Goal: Transaction & Acquisition: Purchase product/service

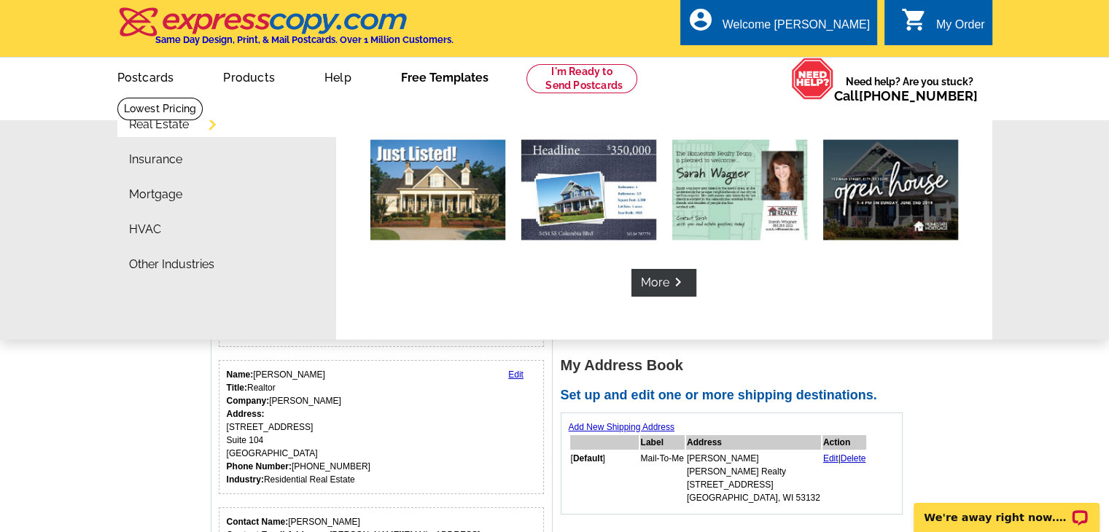
click at [435, 78] on link "Free Templates" at bounding box center [445, 76] width 134 height 34
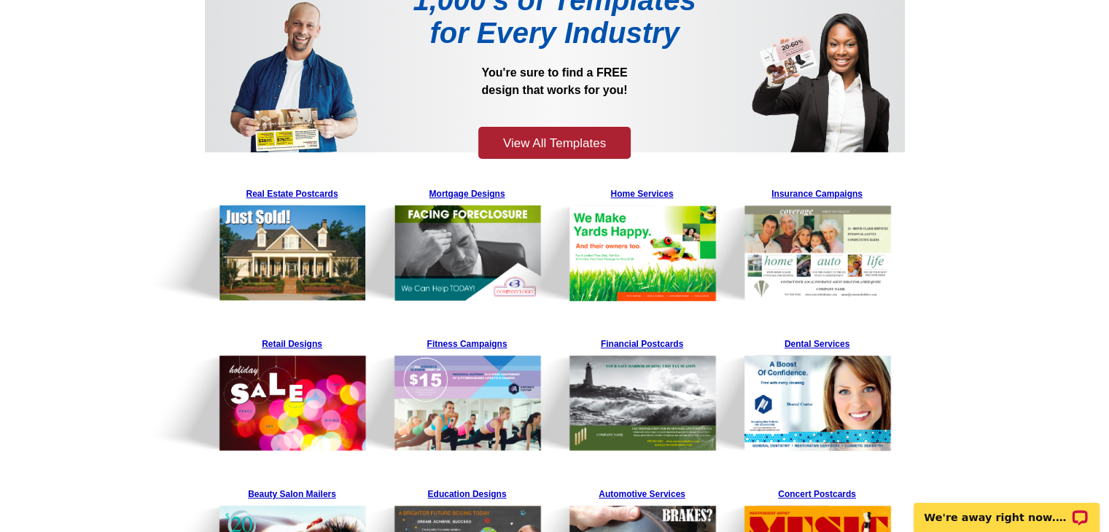
scroll to position [146, 0]
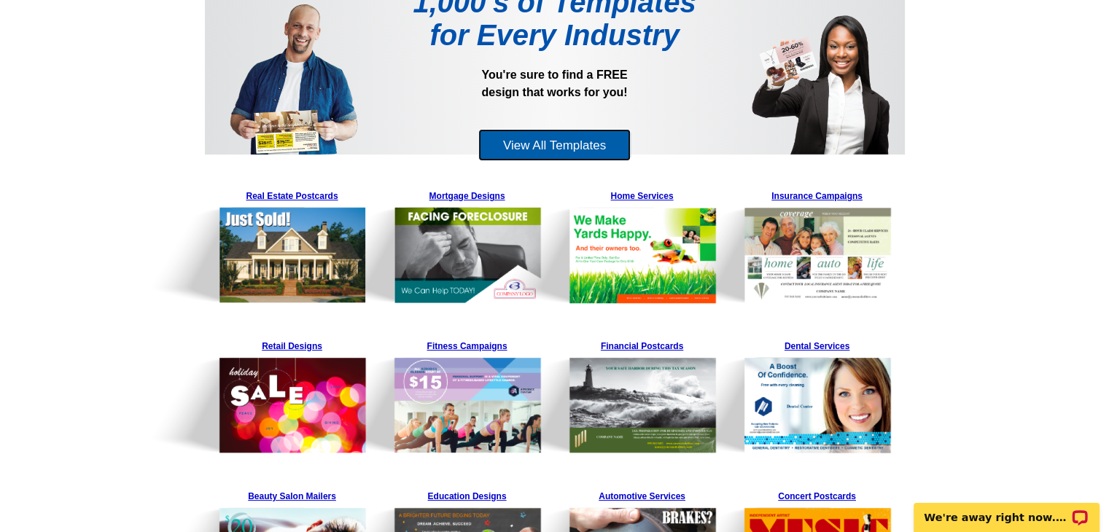
click at [563, 141] on link "View All Templates" at bounding box center [554, 145] width 152 height 33
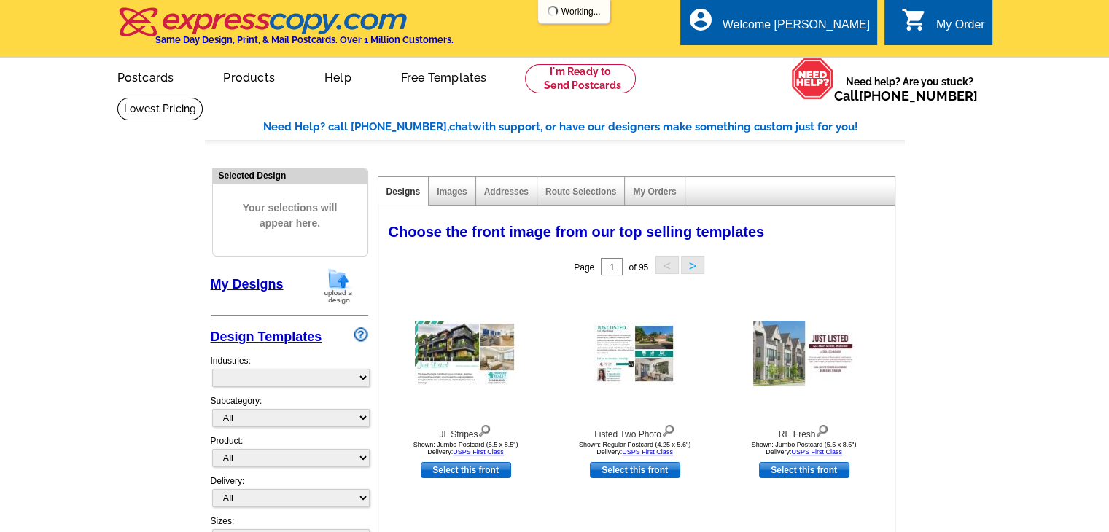
select select "785"
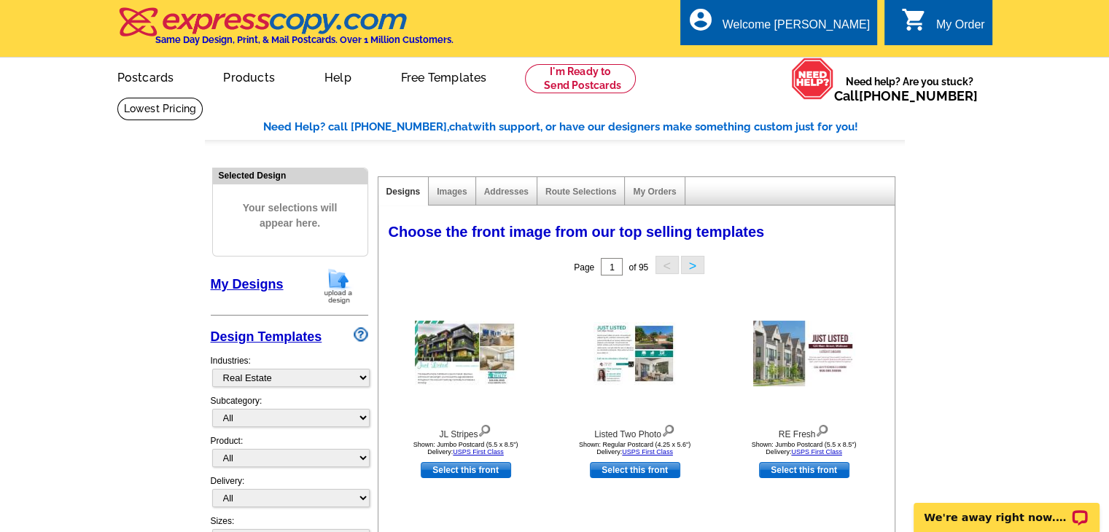
click at [250, 283] on link "My Designs" at bounding box center [247, 284] width 73 height 15
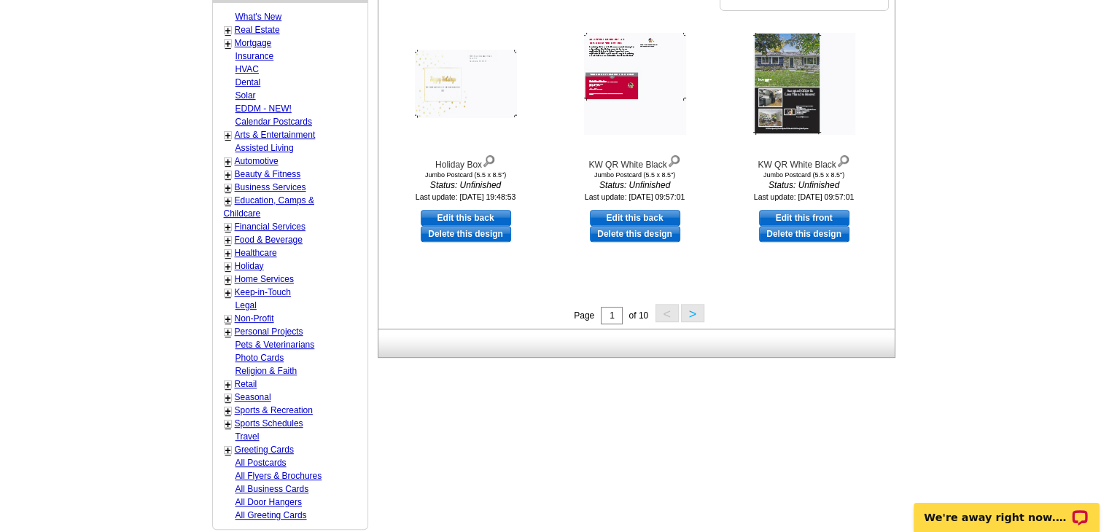
scroll to position [583, 0]
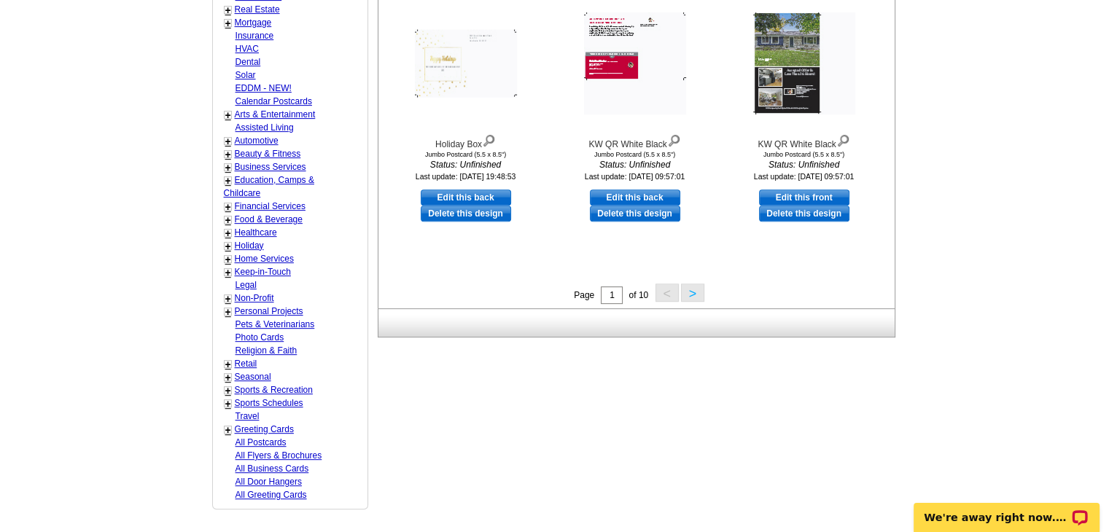
click at [693, 292] on button ">" at bounding box center [692, 293] width 23 height 18
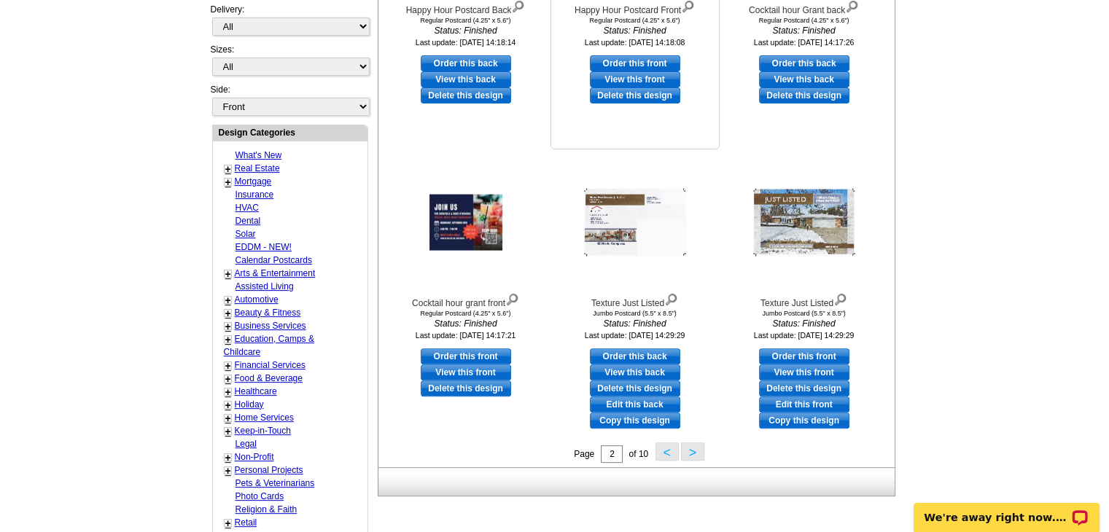
scroll to position [434, 0]
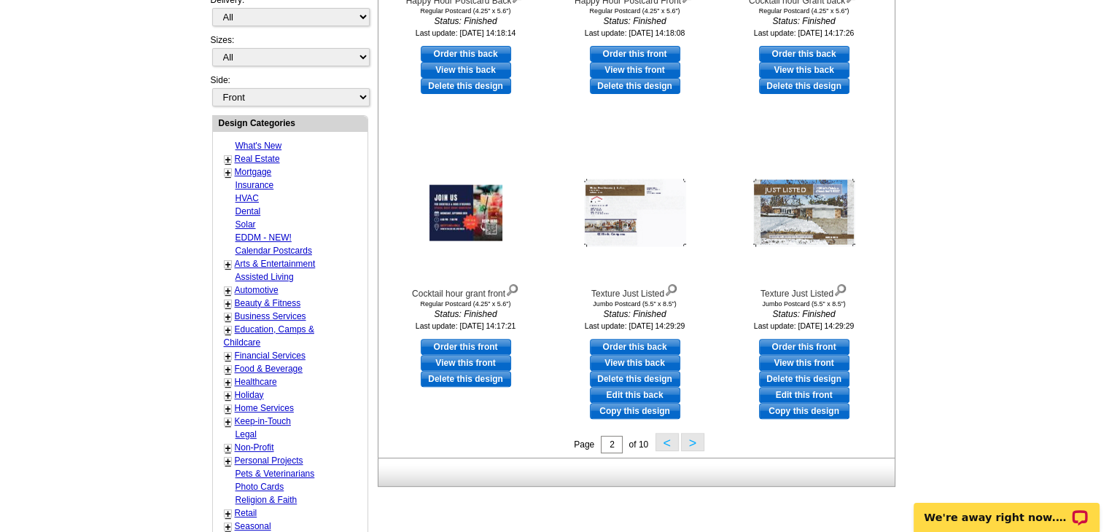
click at [692, 445] on button ">" at bounding box center [692, 442] width 23 height 18
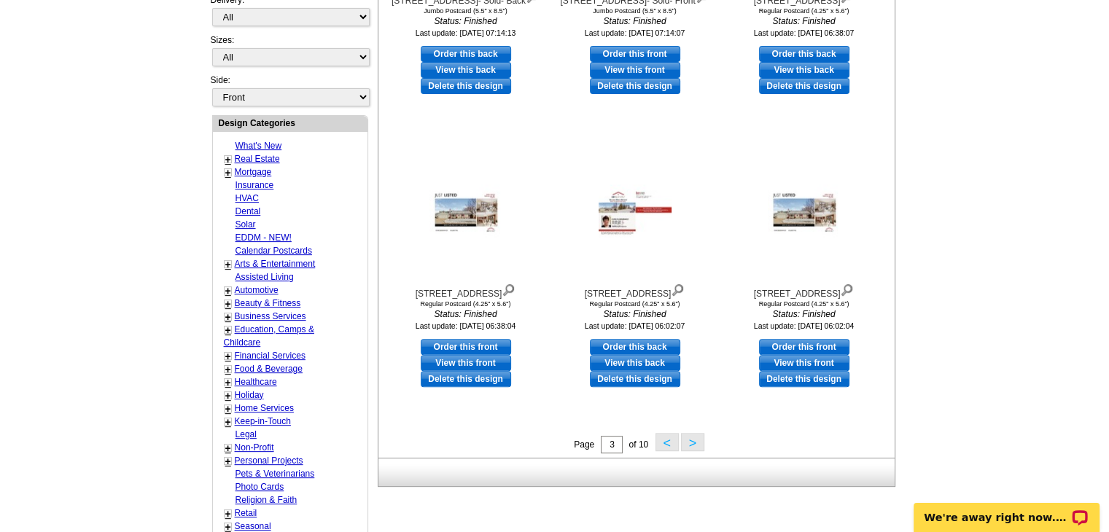
click at [694, 447] on button ">" at bounding box center [692, 442] width 23 height 18
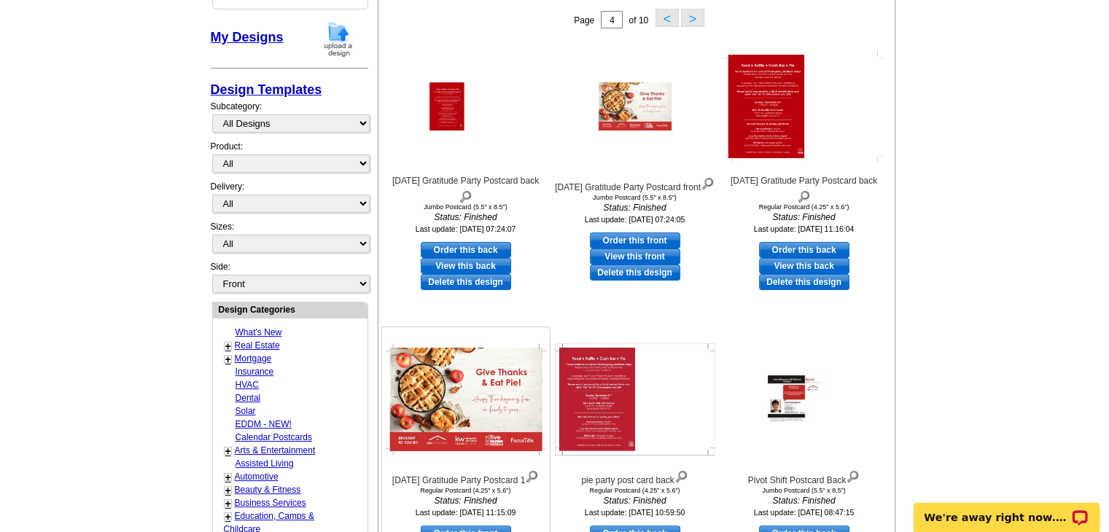
scroll to position [215, 0]
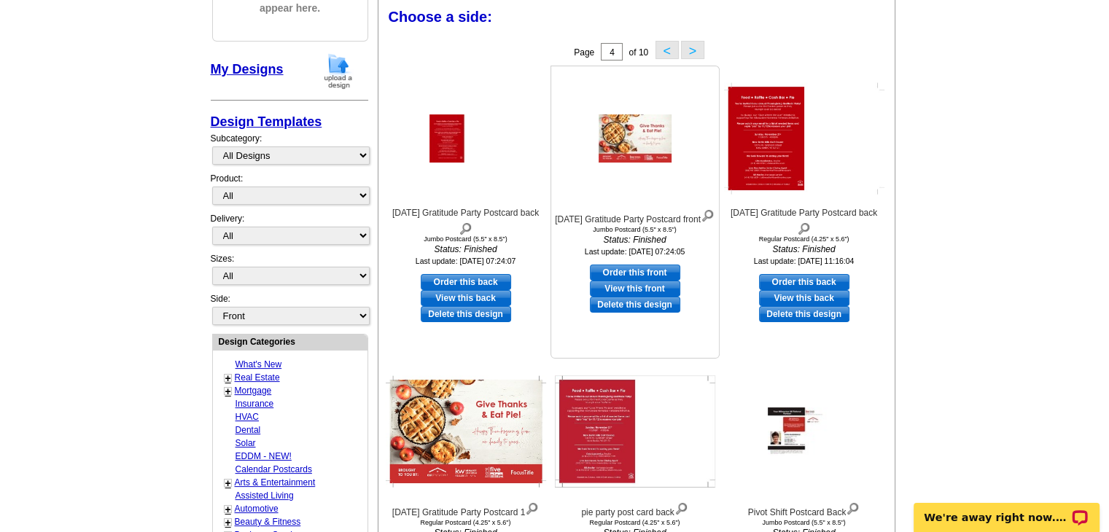
click at [626, 297] on link "View this front" at bounding box center [635, 289] width 90 height 16
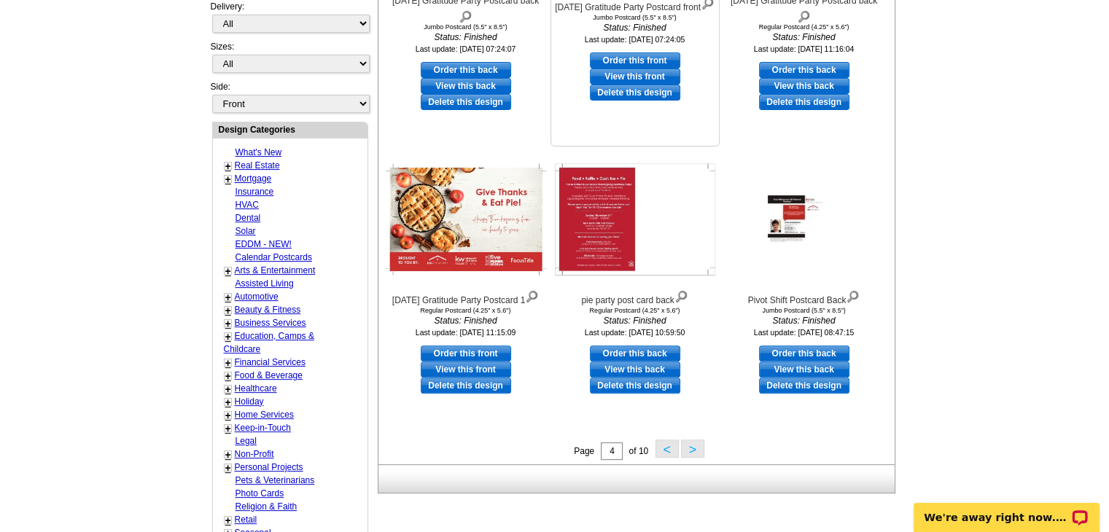
scroll to position [434, 0]
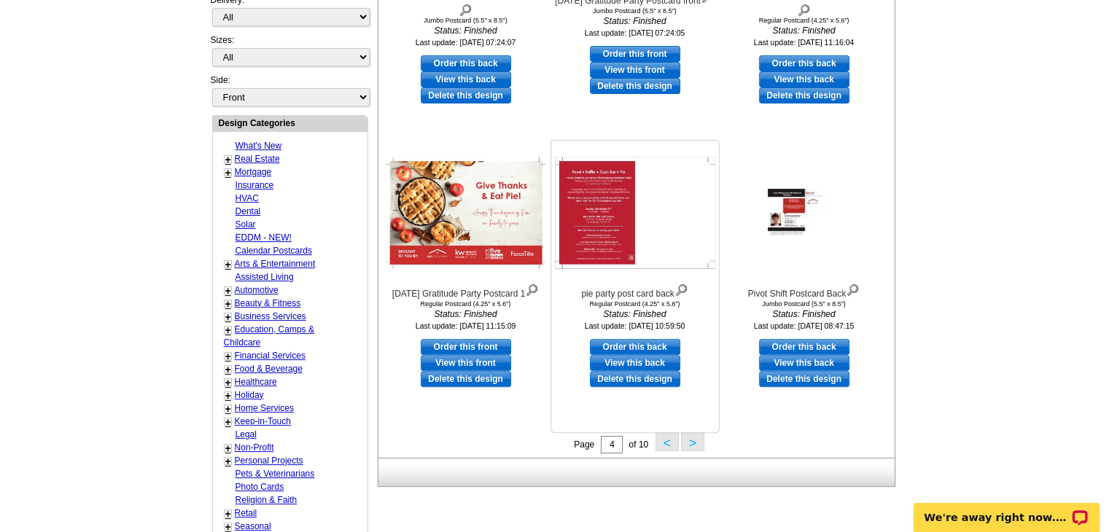
click at [618, 363] on link "View this back" at bounding box center [635, 363] width 90 height 16
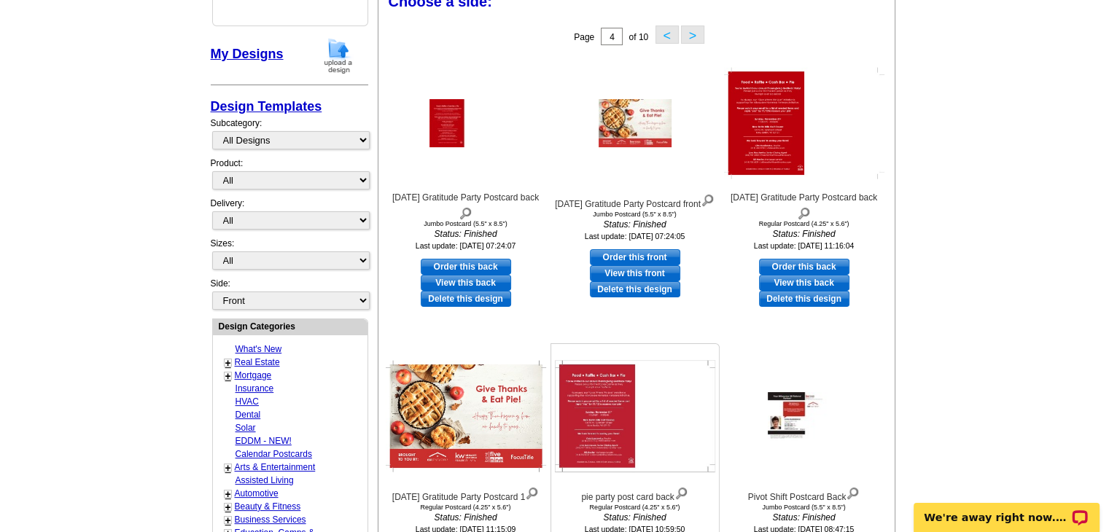
scroll to position [142, 0]
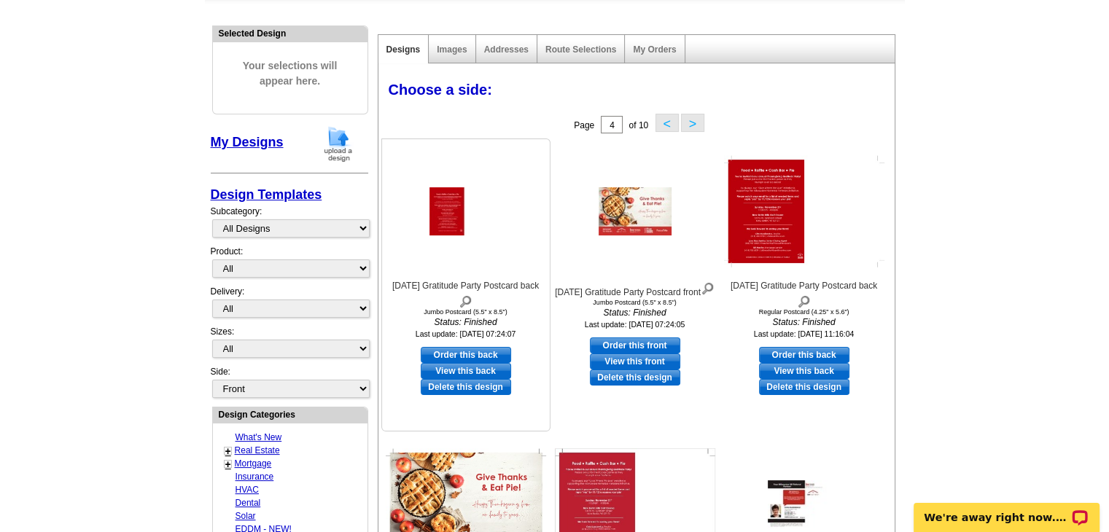
click at [474, 355] on link "Order this back" at bounding box center [466, 355] width 90 height 16
select select "2"
select select "front"
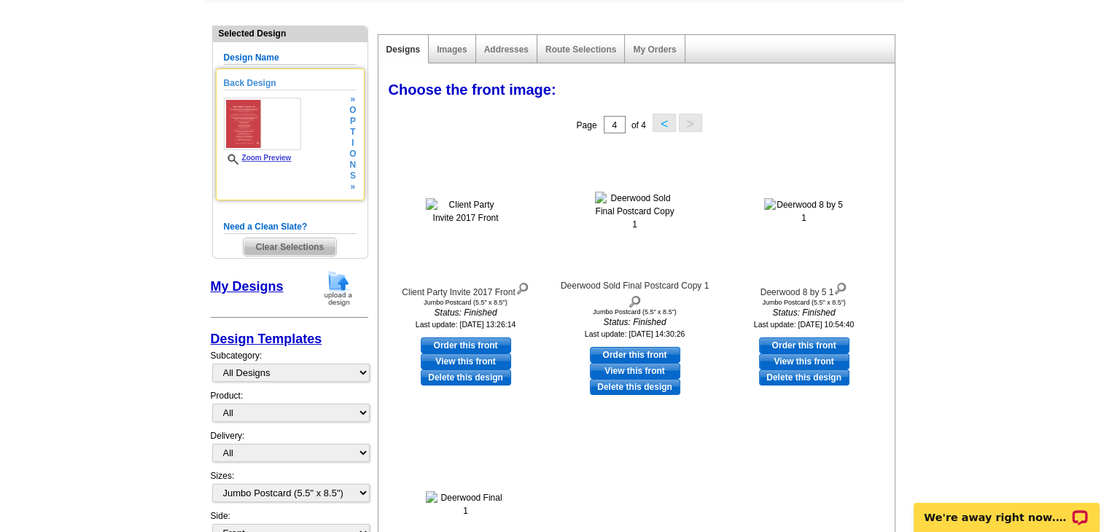
click at [351, 133] on span "t" at bounding box center [352, 132] width 7 height 11
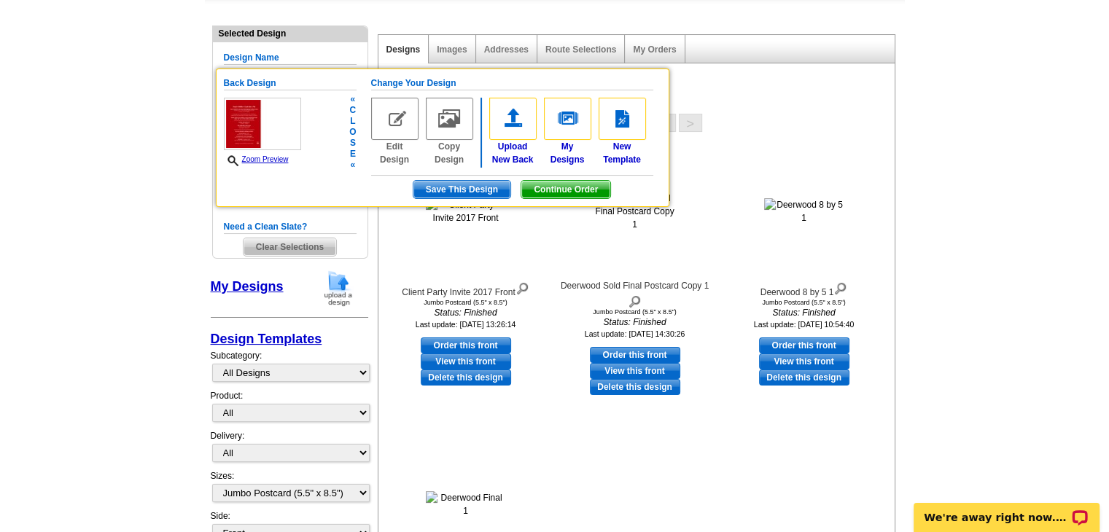
click at [393, 114] on img at bounding box center [394, 119] width 47 height 42
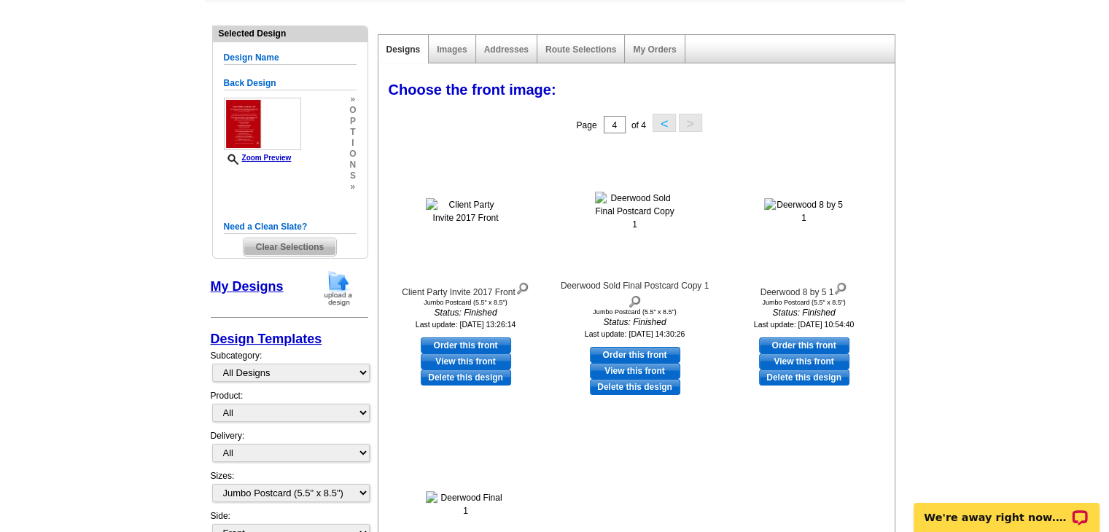
click at [317, 147] on div "Back Design Zoom Preview » o p t i o n s »" at bounding box center [290, 135] width 133 height 116
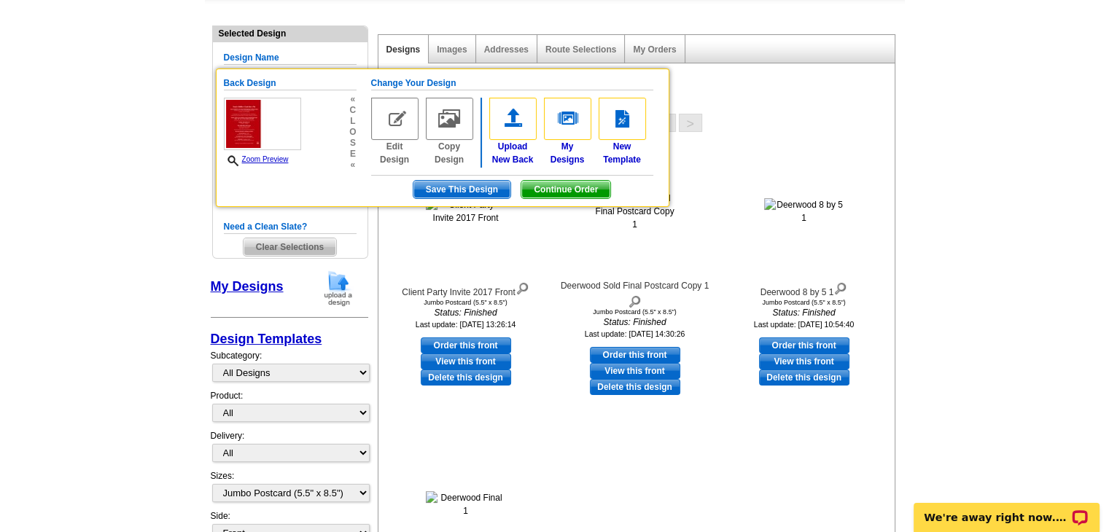
click at [398, 122] on img at bounding box center [394, 119] width 47 height 42
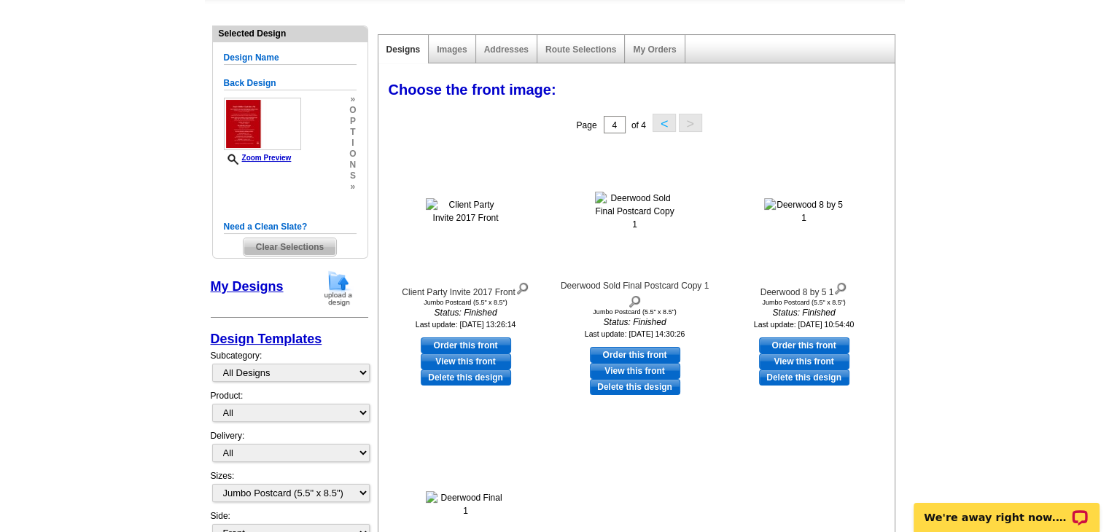
click at [273, 129] on img at bounding box center [262, 124] width 77 height 52
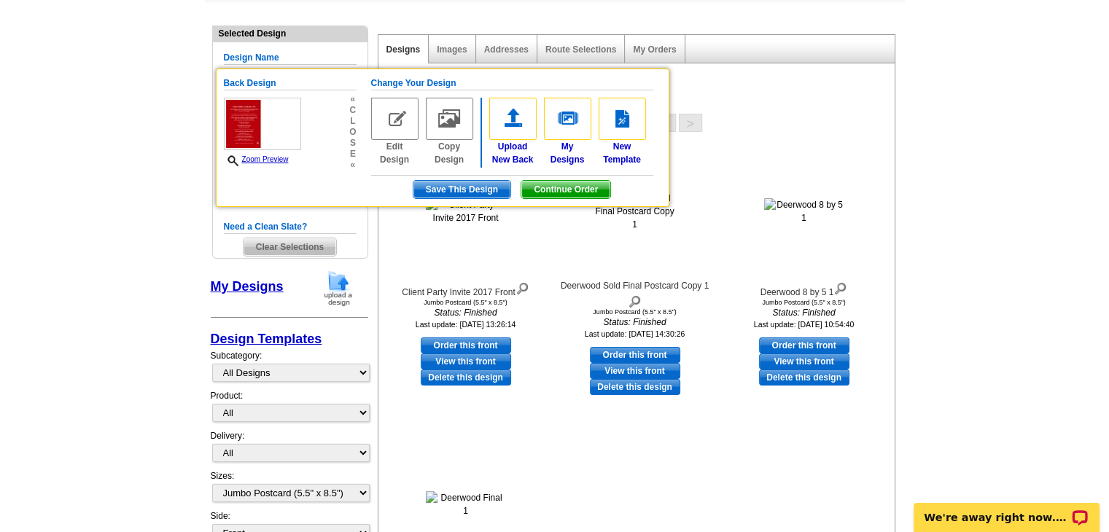
click at [248, 122] on img at bounding box center [262, 124] width 77 height 52
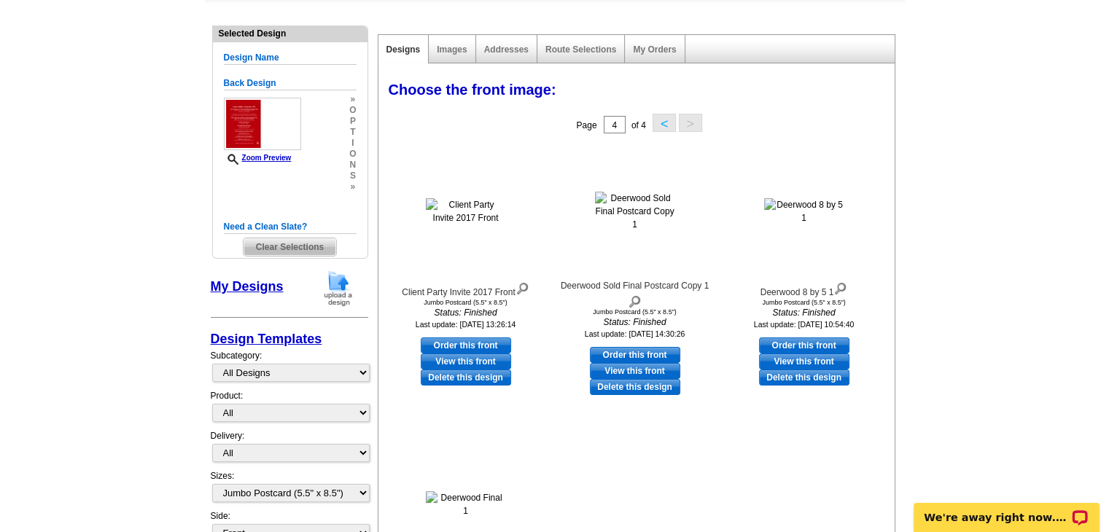
click at [248, 122] on img at bounding box center [262, 124] width 77 height 52
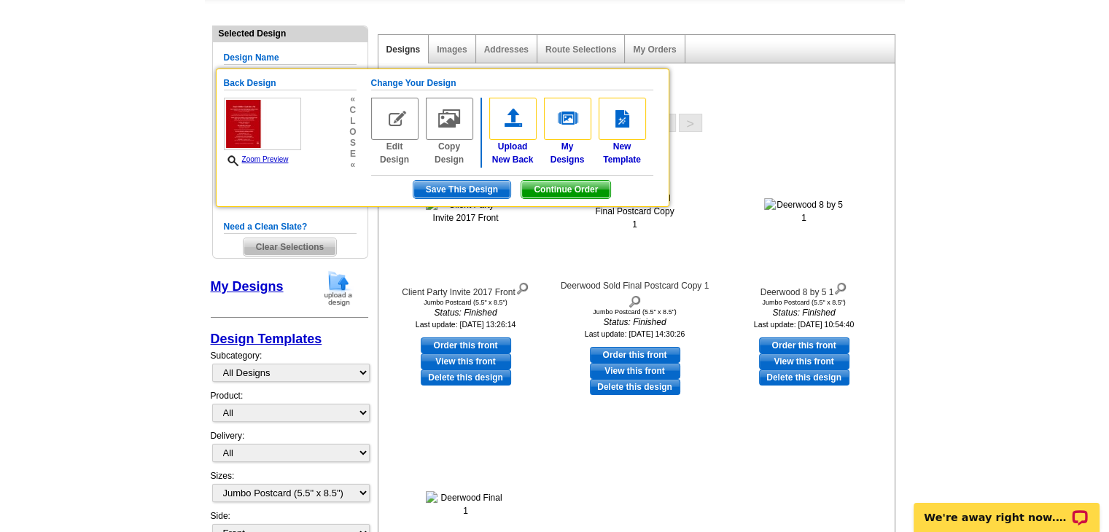
click at [389, 114] on img at bounding box center [394, 119] width 47 height 42
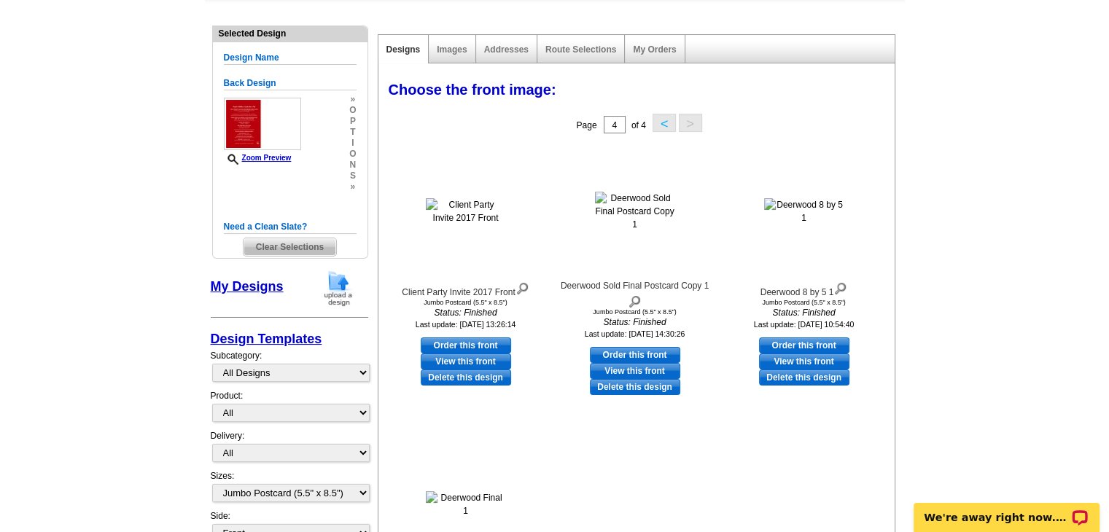
click at [252, 129] on img at bounding box center [262, 124] width 77 height 52
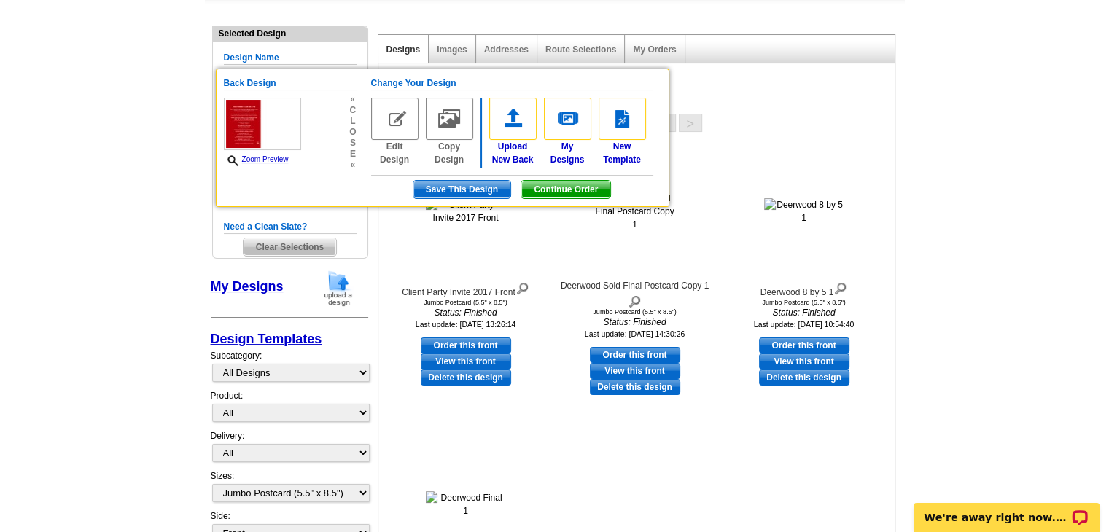
click at [252, 129] on img at bounding box center [262, 124] width 77 height 52
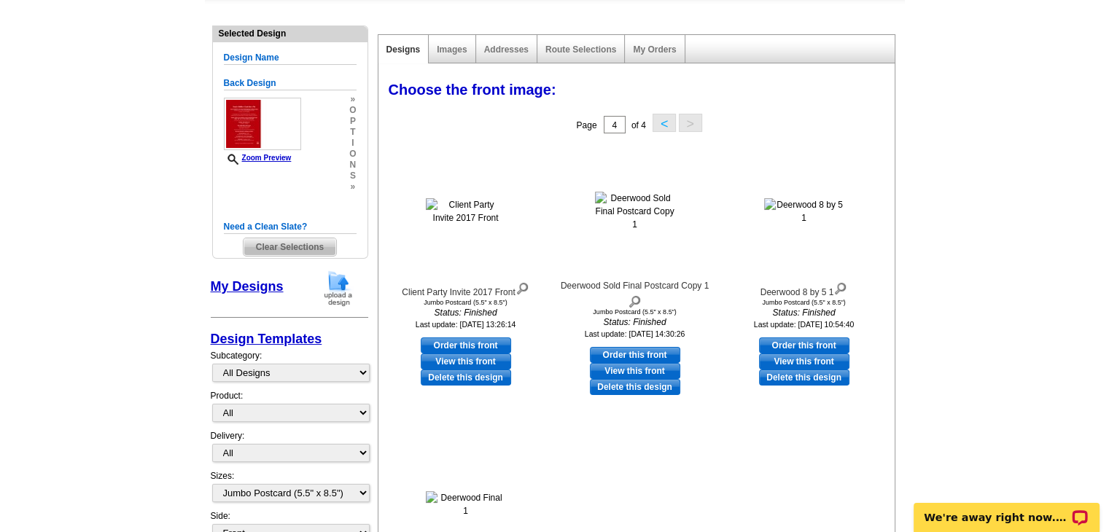
click at [252, 129] on img at bounding box center [262, 124] width 77 height 52
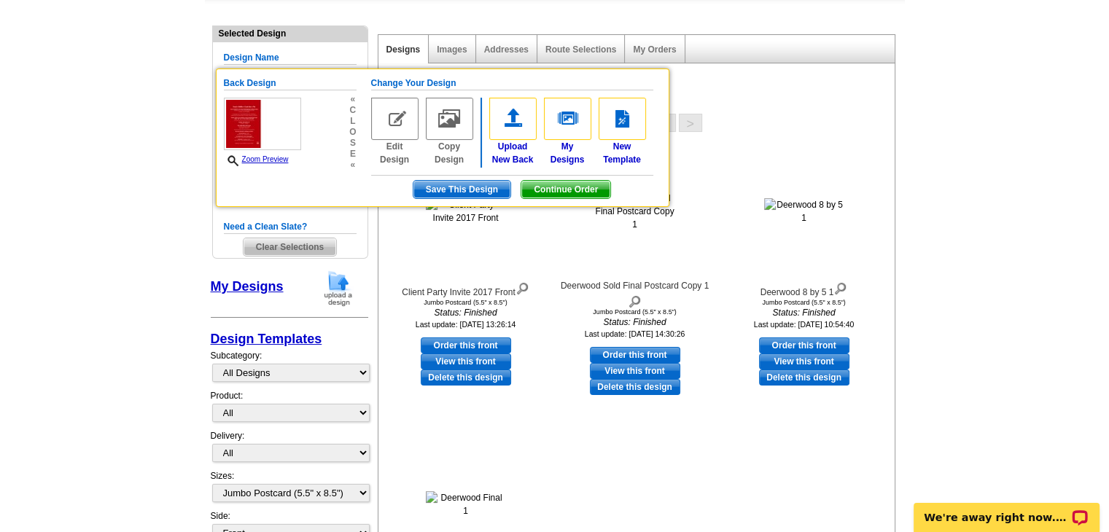
click at [394, 115] on img at bounding box center [394, 119] width 47 height 42
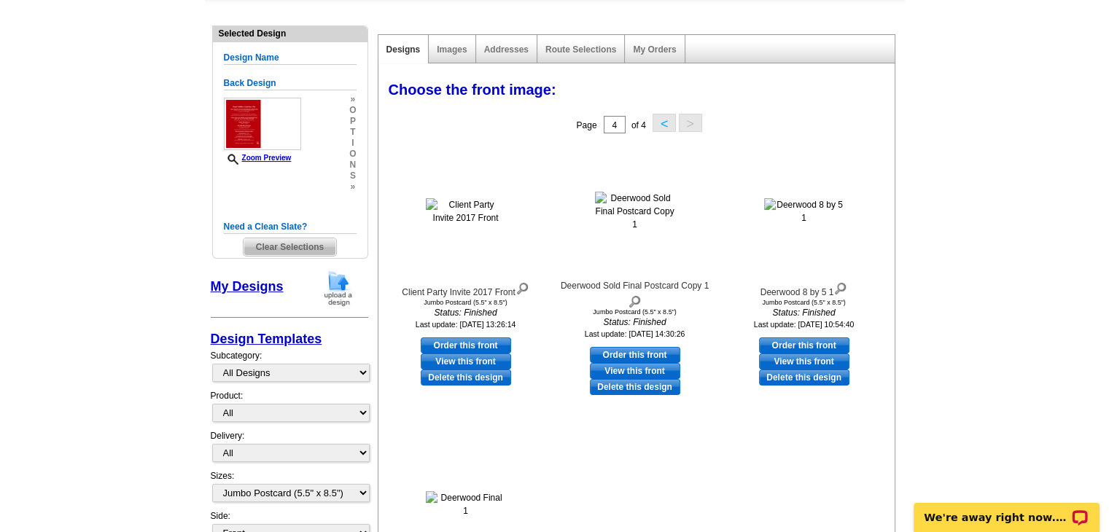
click at [273, 129] on img at bounding box center [262, 124] width 77 height 52
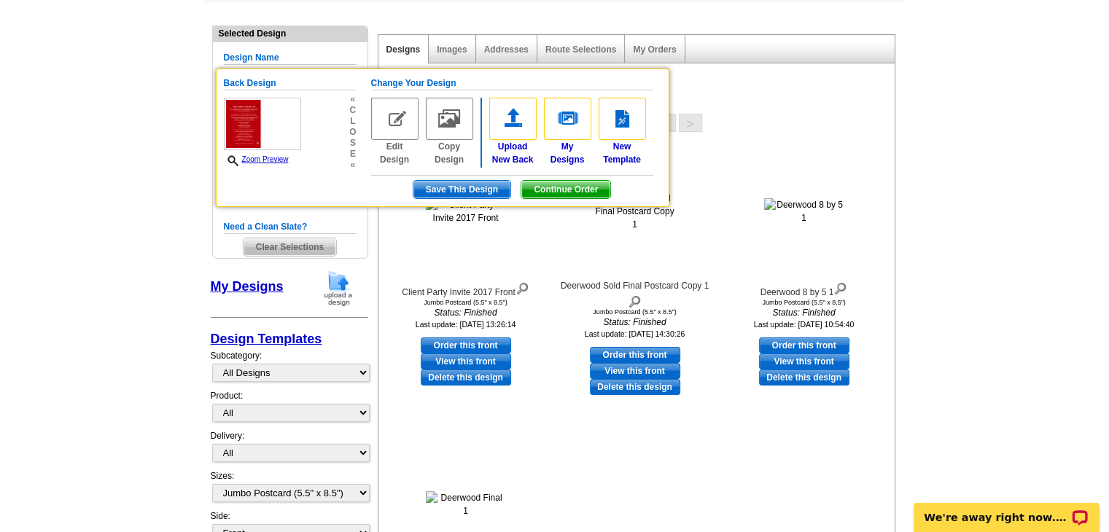
click at [457, 115] on img at bounding box center [449, 119] width 47 height 42
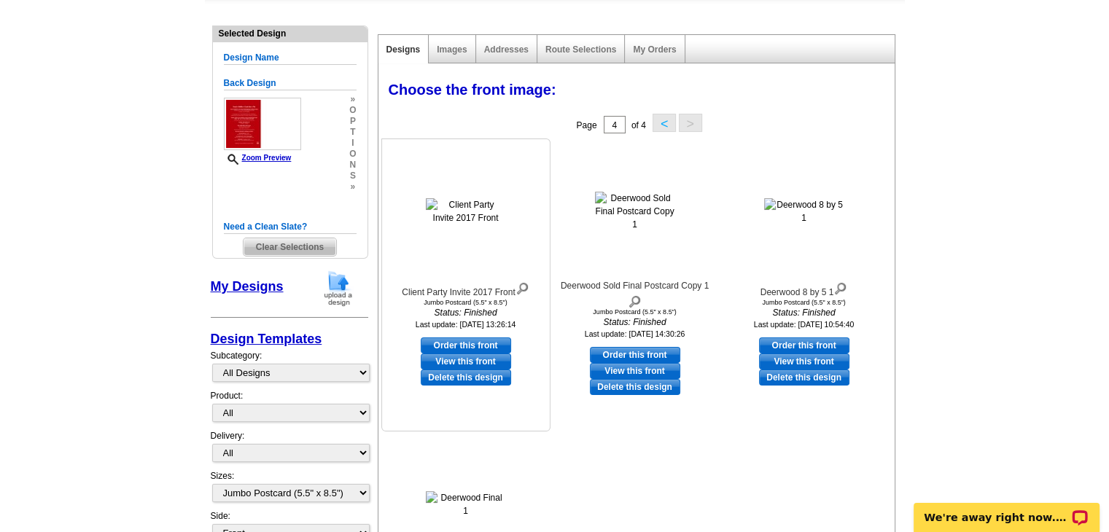
click at [467, 206] on img at bounding box center [466, 211] width 80 height 26
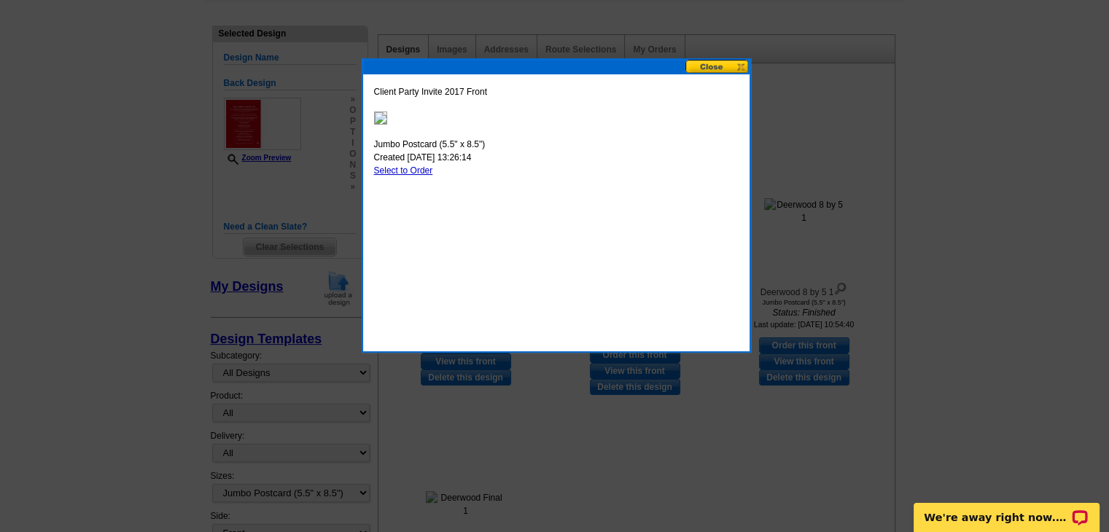
click at [709, 68] on button at bounding box center [717, 67] width 64 height 14
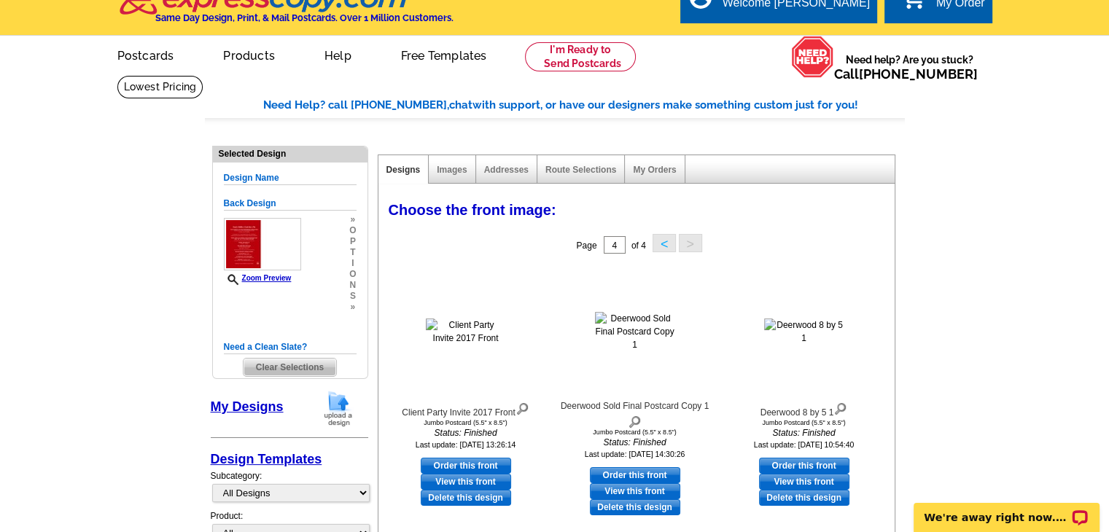
scroll to position [0, 0]
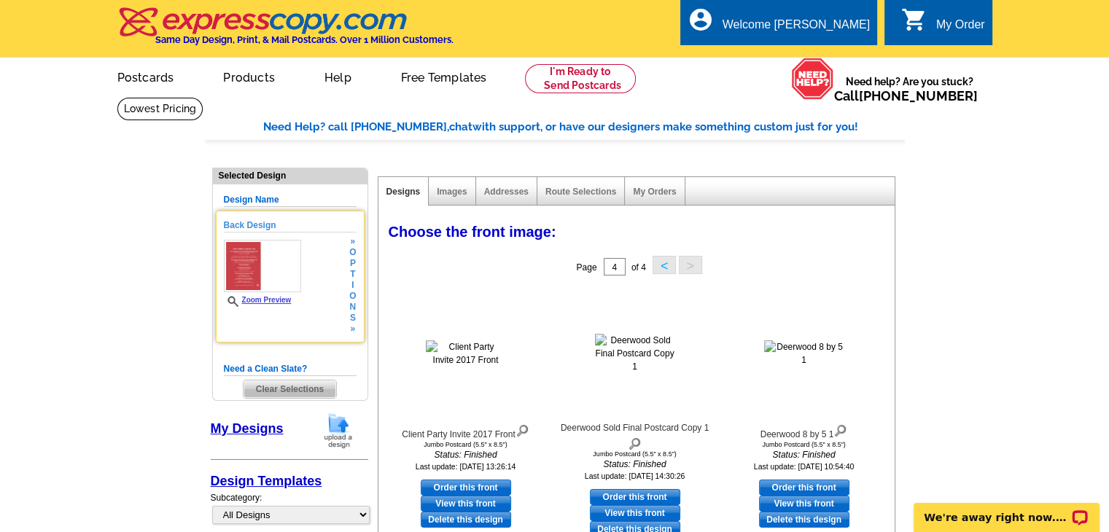
click at [240, 253] on img at bounding box center [262, 266] width 77 height 52
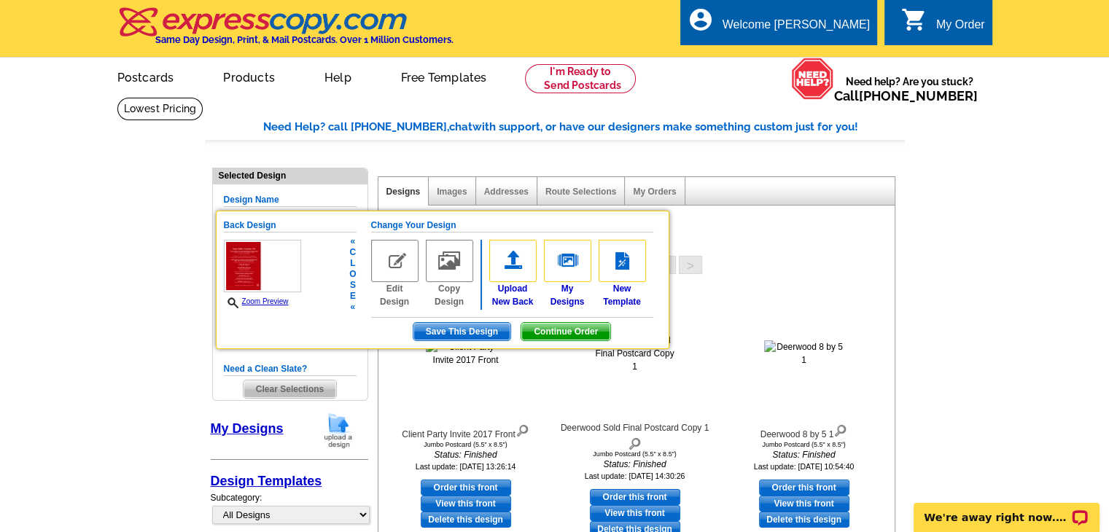
click at [394, 254] on img at bounding box center [394, 261] width 47 height 42
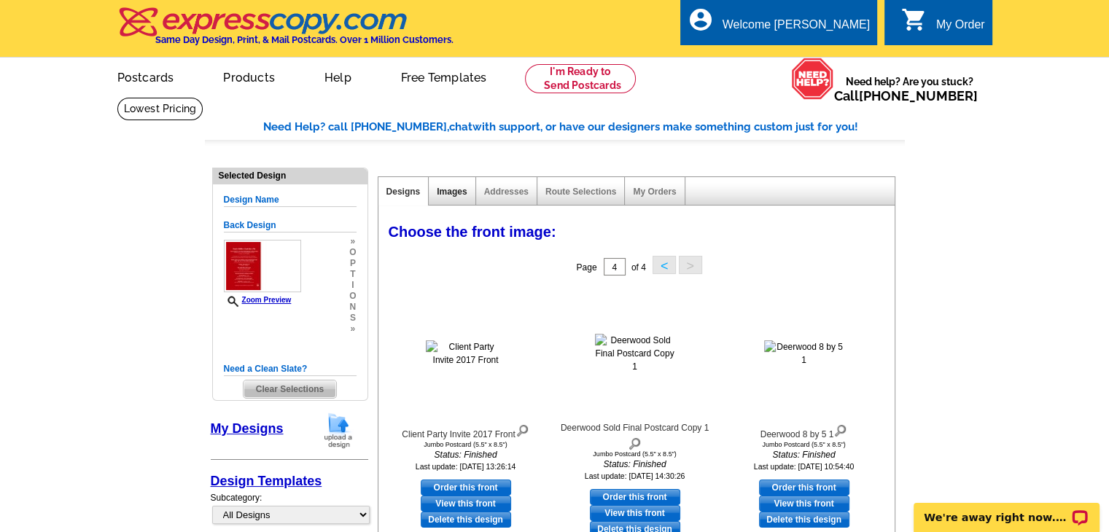
click at [461, 196] on link "Images" at bounding box center [452, 192] width 30 height 10
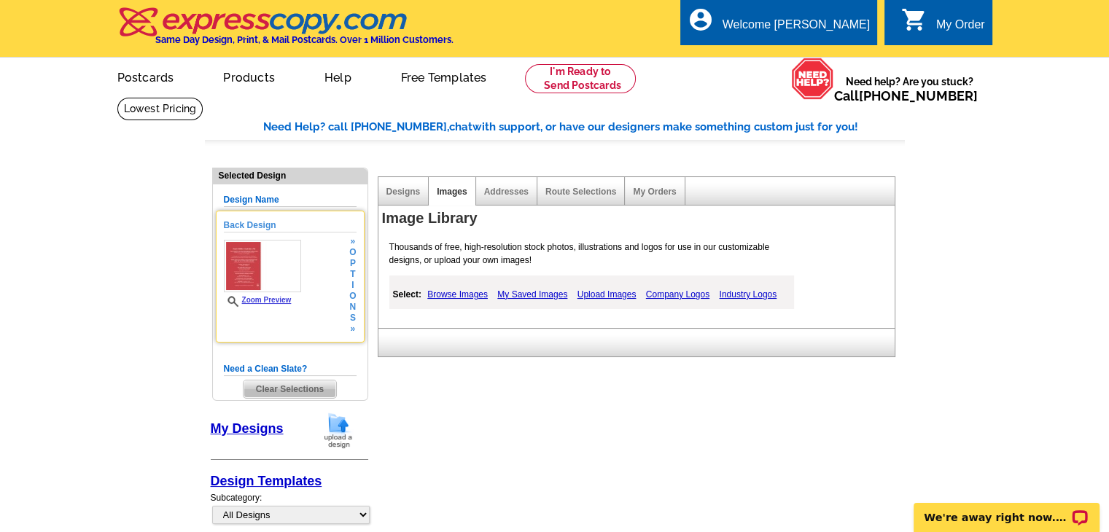
click at [249, 226] on h5 "Back Design" at bounding box center [290, 226] width 133 height 14
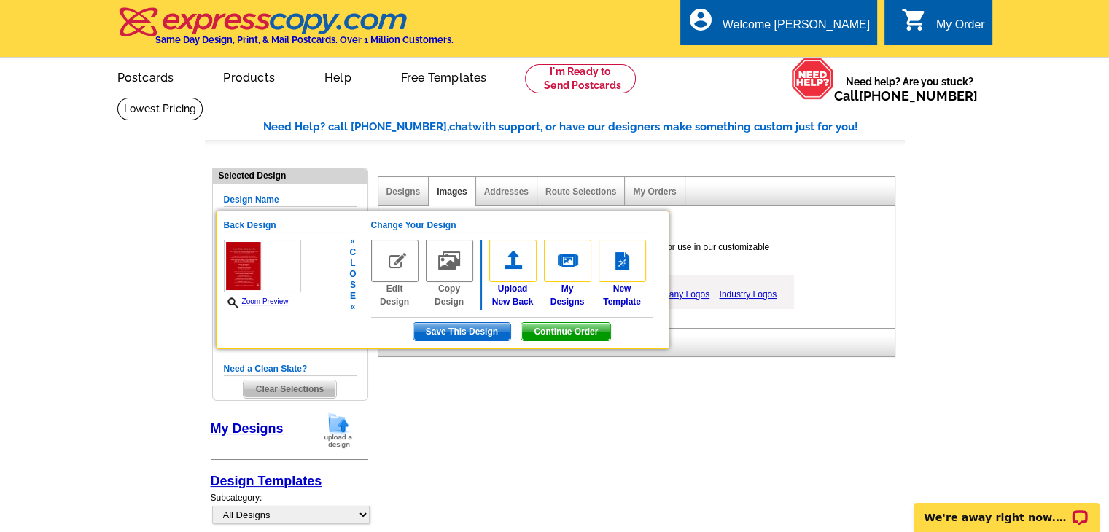
click at [249, 226] on h5 "Back Design" at bounding box center [290, 226] width 133 height 14
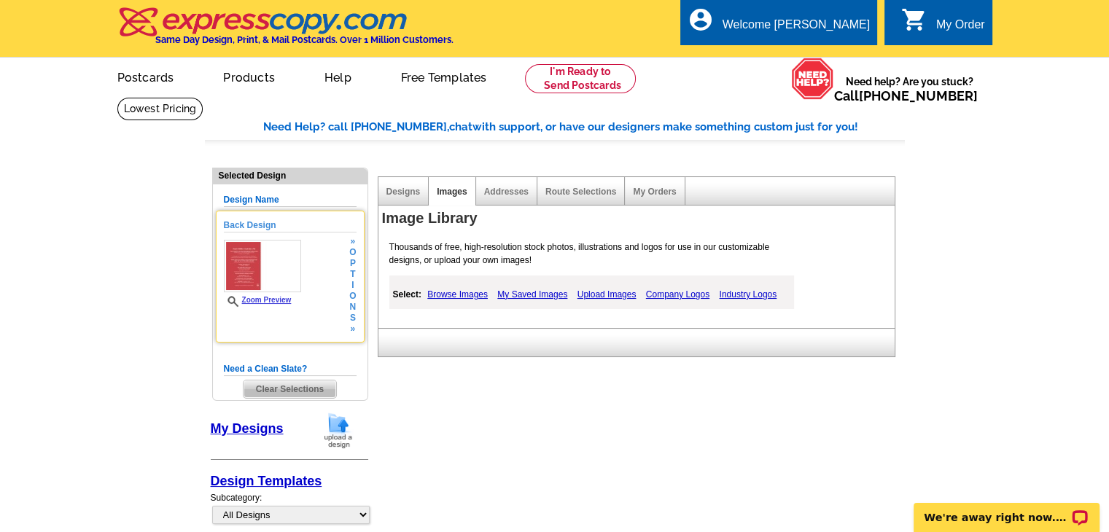
click at [256, 304] on span "Zoom Preview" at bounding box center [262, 301] width 77 height 11
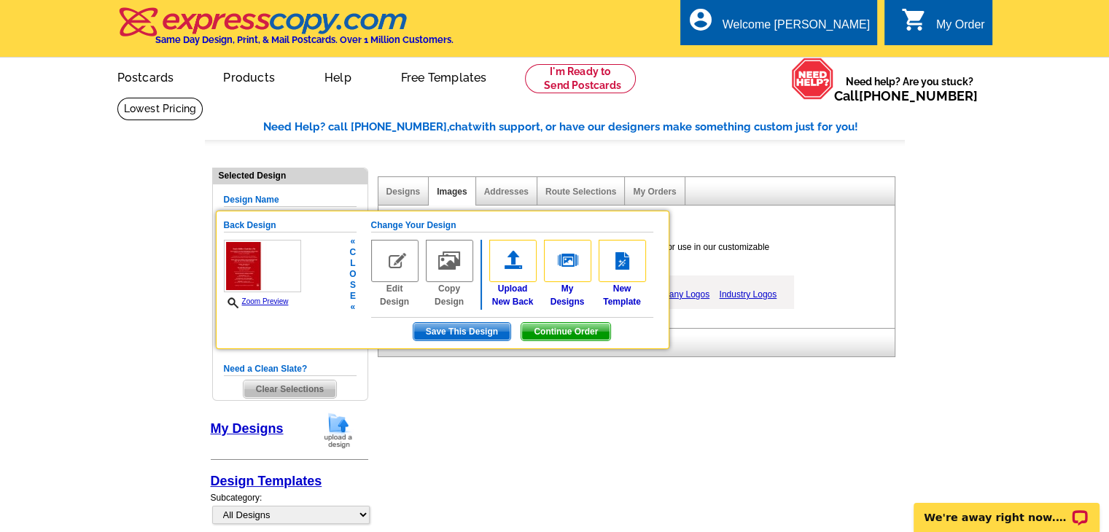
click at [256, 304] on link "Zoom Preview" at bounding box center [256, 301] width 65 height 8
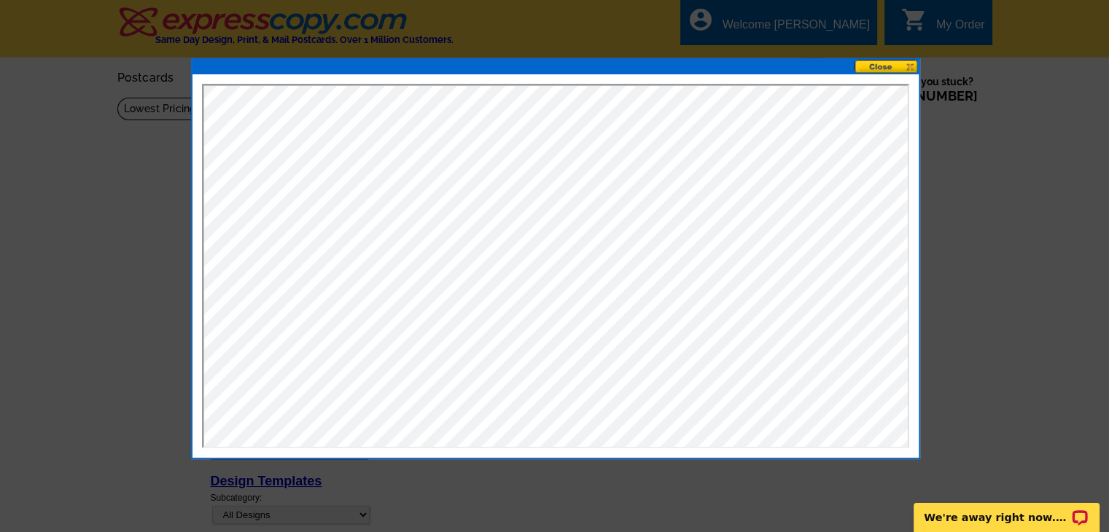
click at [889, 71] on button at bounding box center [886, 67] width 64 height 14
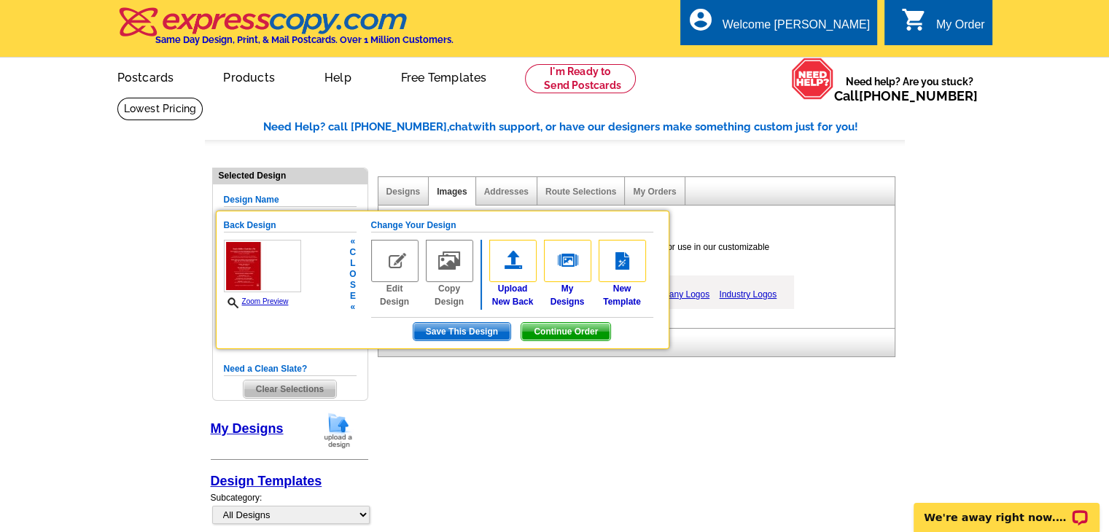
scroll to position [73, 0]
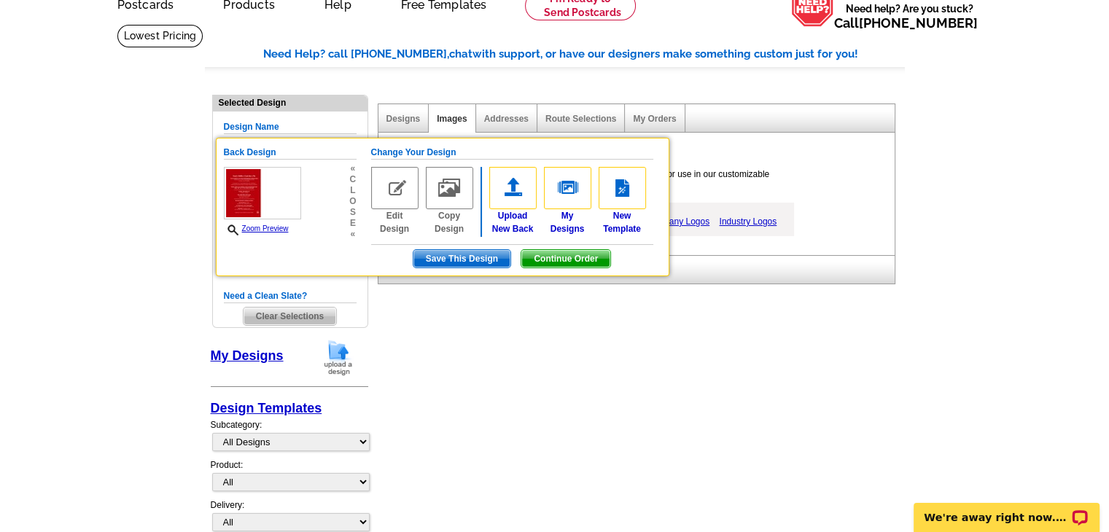
click at [286, 313] on span "Clear Selections" at bounding box center [290, 316] width 93 height 17
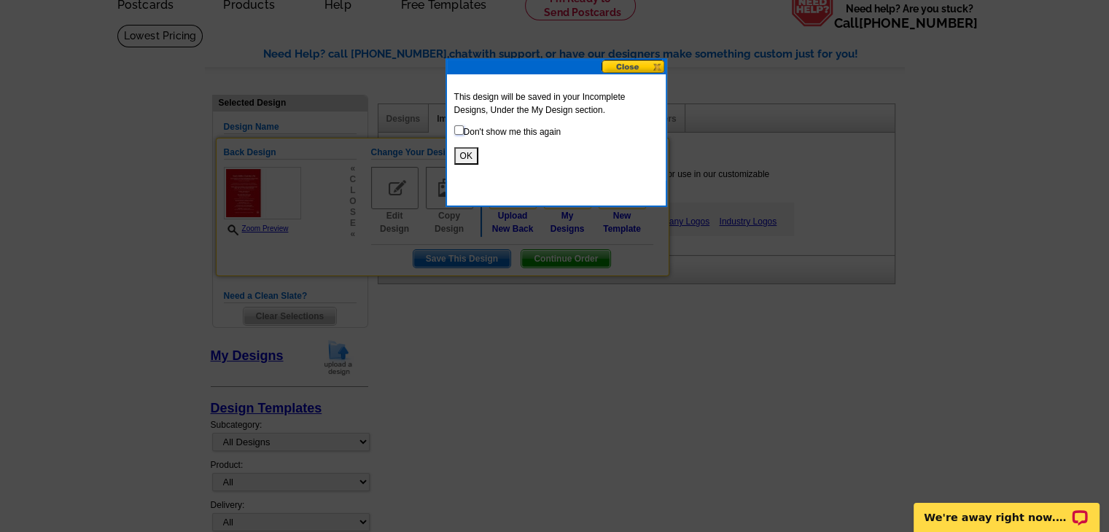
click at [455, 133] on input "checkbox" at bounding box center [458, 129] width 9 height 9
checkbox input "true"
click at [467, 158] on button "OK" at bounding box center [466, 155] width 24 height 17
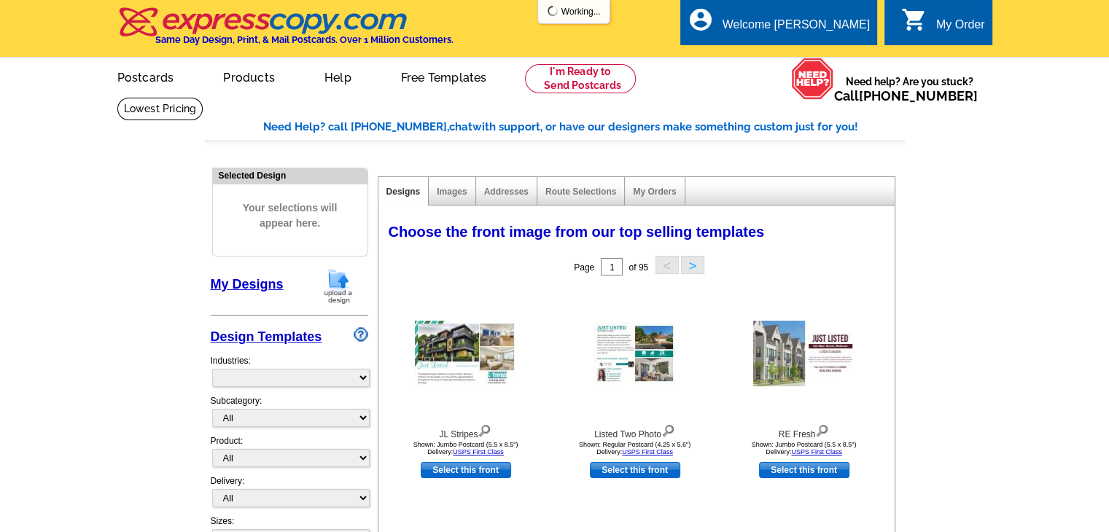
select select "785"
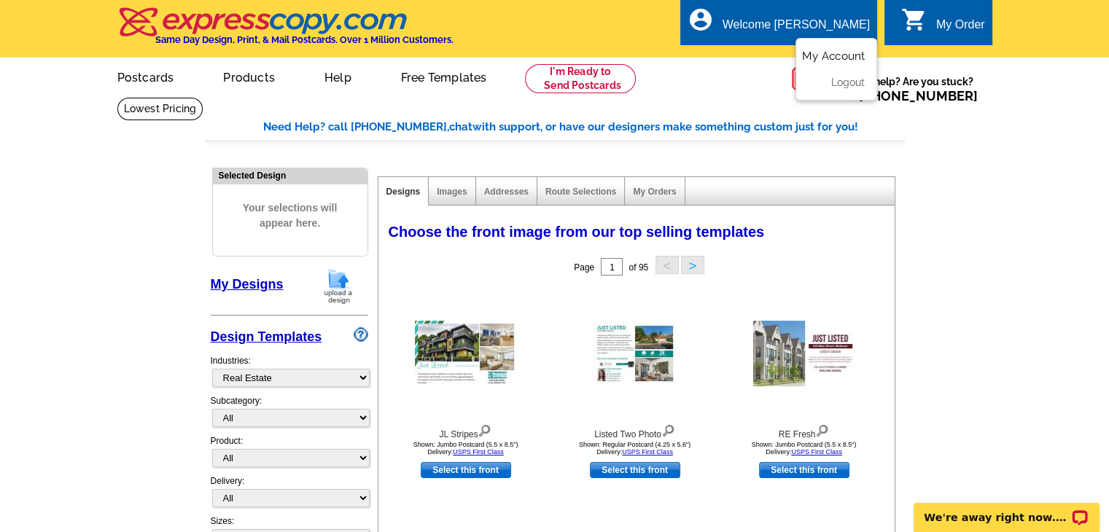
click at [835, 56] on link "My Account" at bounding box center [833, 56] width 63 height 13
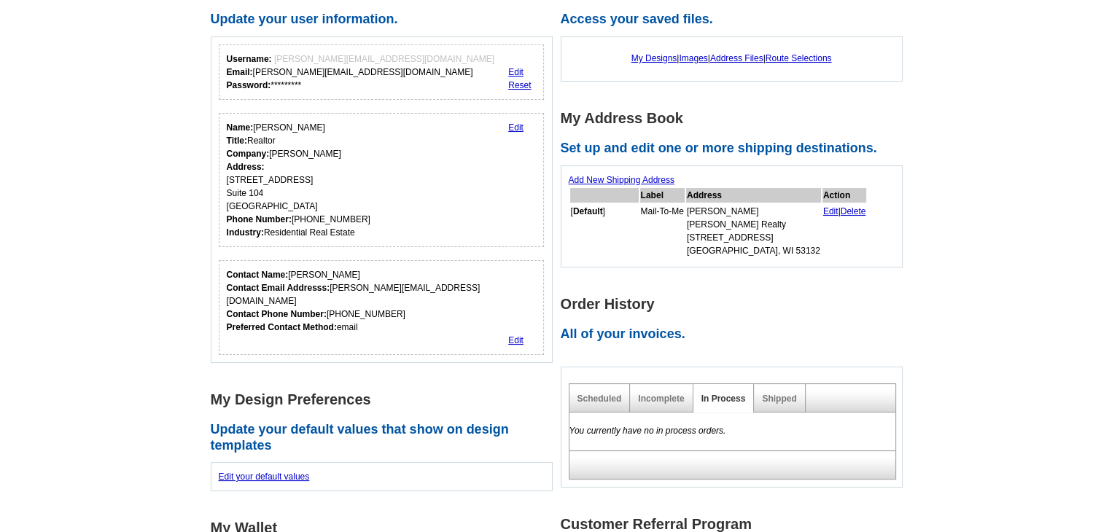
scroll to position [146, 0]
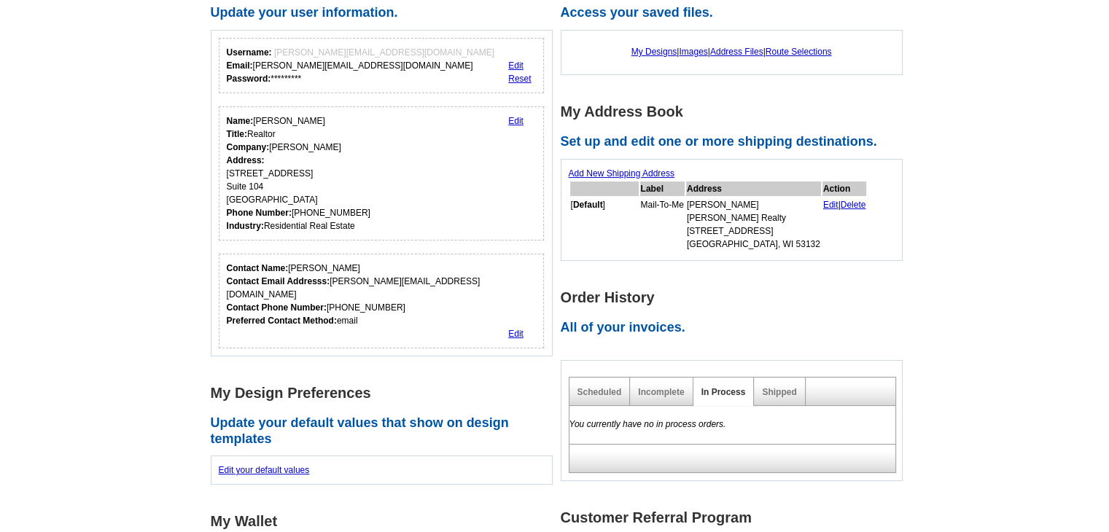
click at [823, 203] on link "Edit" at bounding box center [830, 205] width 15 height 10
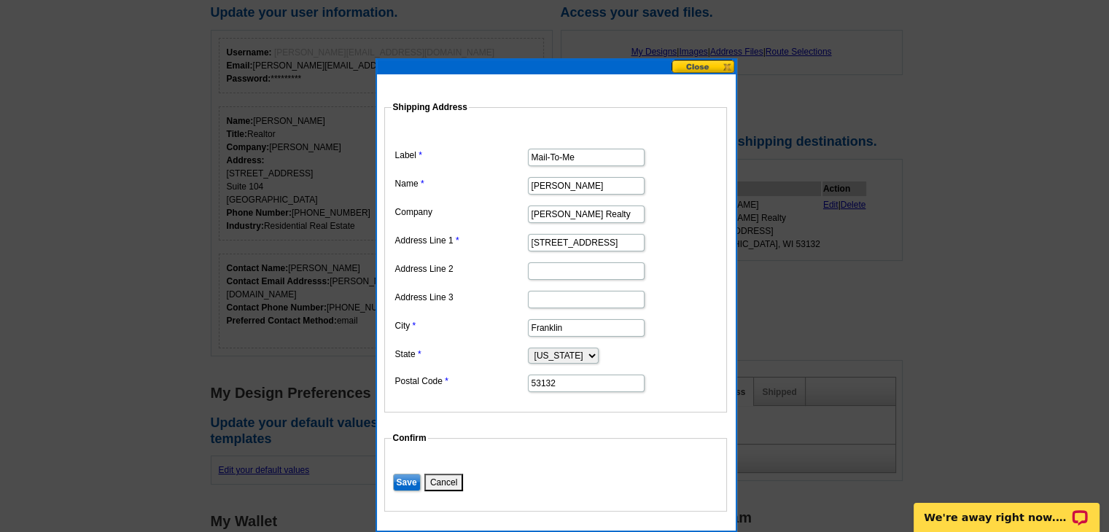
scroll to position [0, 0]
drag, startPoint x: 630, startPoint y: 245, endPoint x: 502, endPoint y: 252, distance: 128.5
click at [502, 252] on dl "Label Mail-To-Me Name Chris Ruszkiewicz Company Keller Williams Realty Address …" at bounding box center [556, 260] width 328 height 268
type input "14325 Poplar Ln"
type input "Lac du Flambeau"
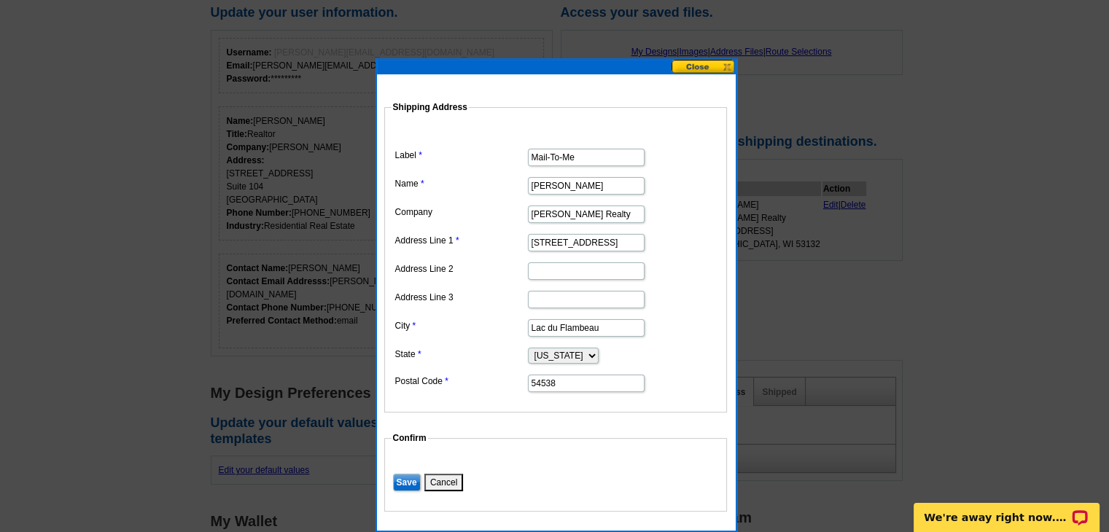
type input "54538"
click at [405, 477] on input "Save" at bounding box center [407, 482] width 28 height 17
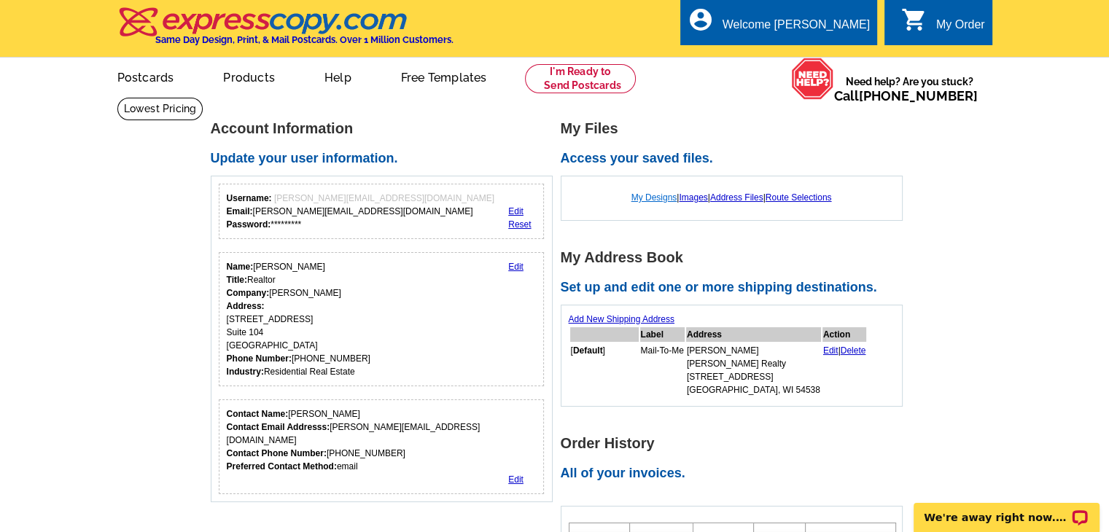
click at [650, 196] on link "My Designs" at bounding box center [654, 197] width 46 height 10
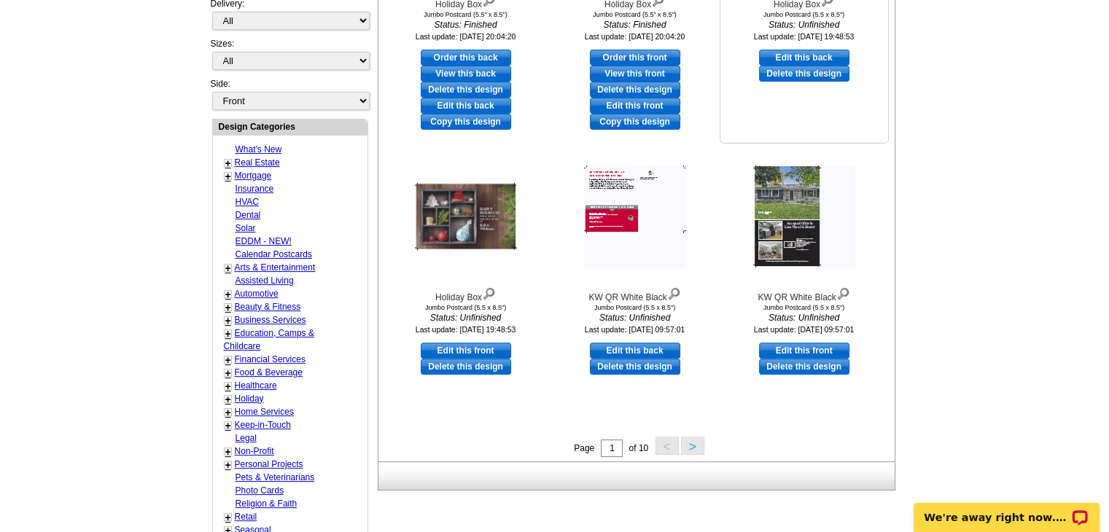
scroll to position [437, 0]
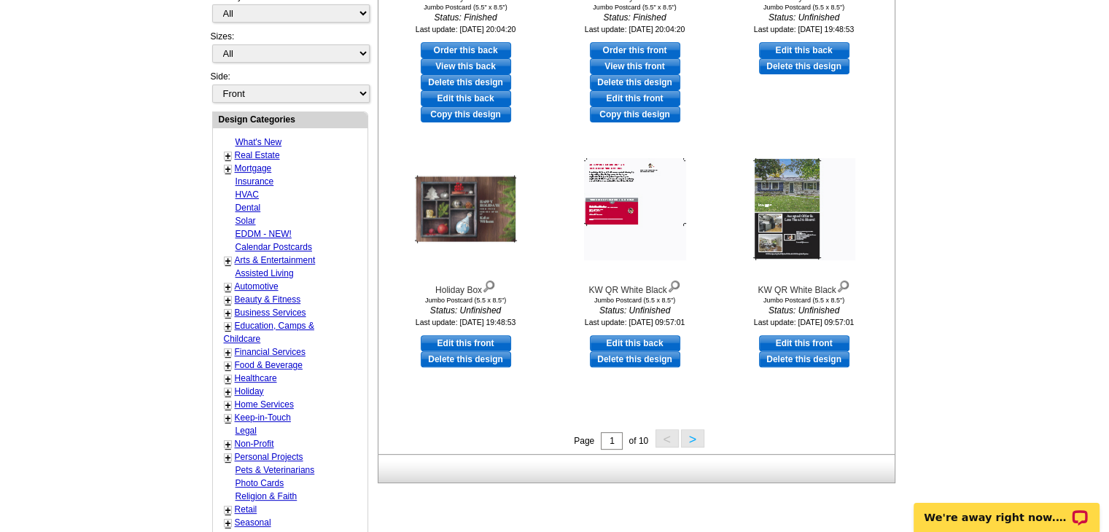
click at [693, 443] on button ">" at bounding box center [692, 438] width 23 height 18
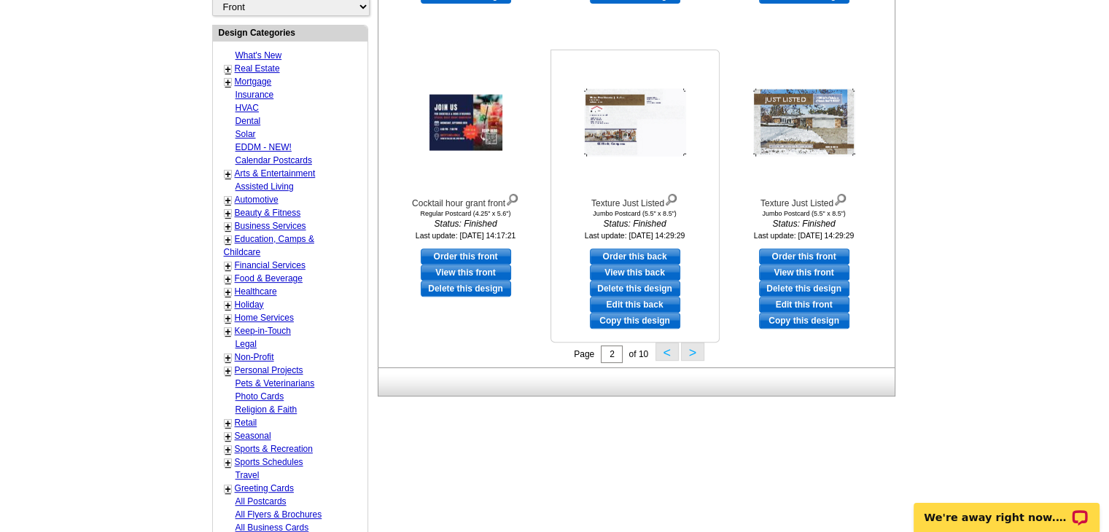
scroll to position [507, 0]
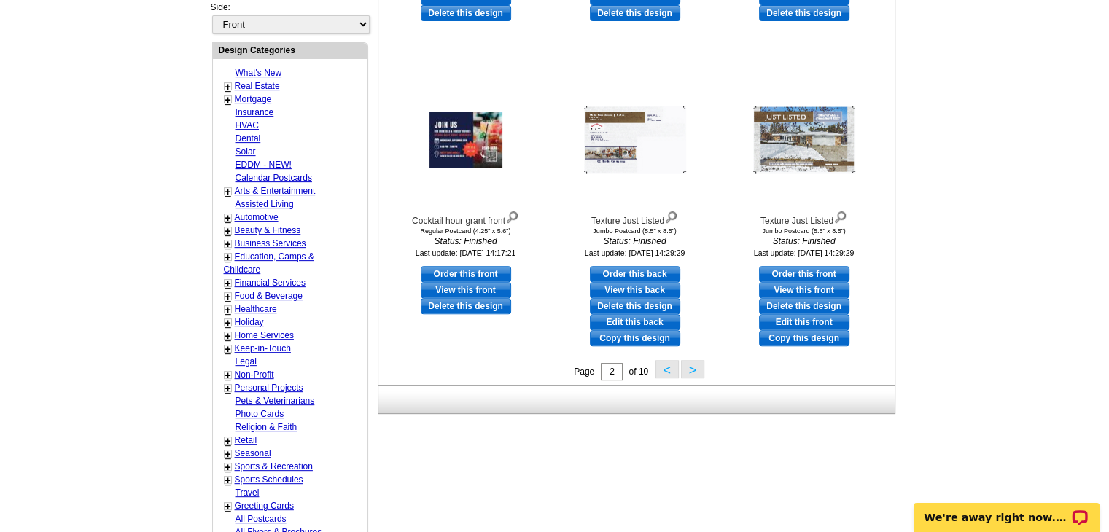
click at [692, 367] on button ">" at bounding box center [692, 369] width 23 height 18
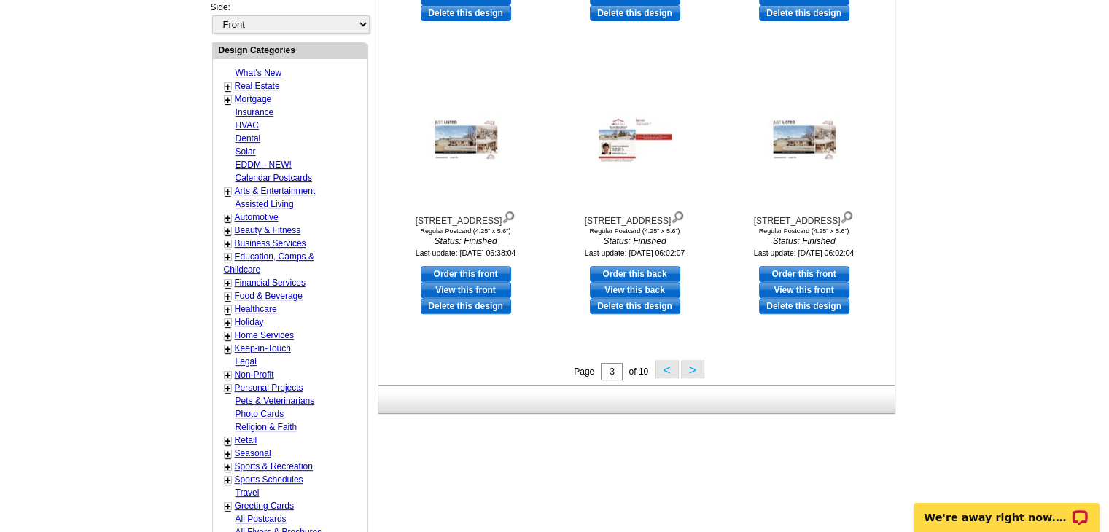
scroll to position [580, 0]
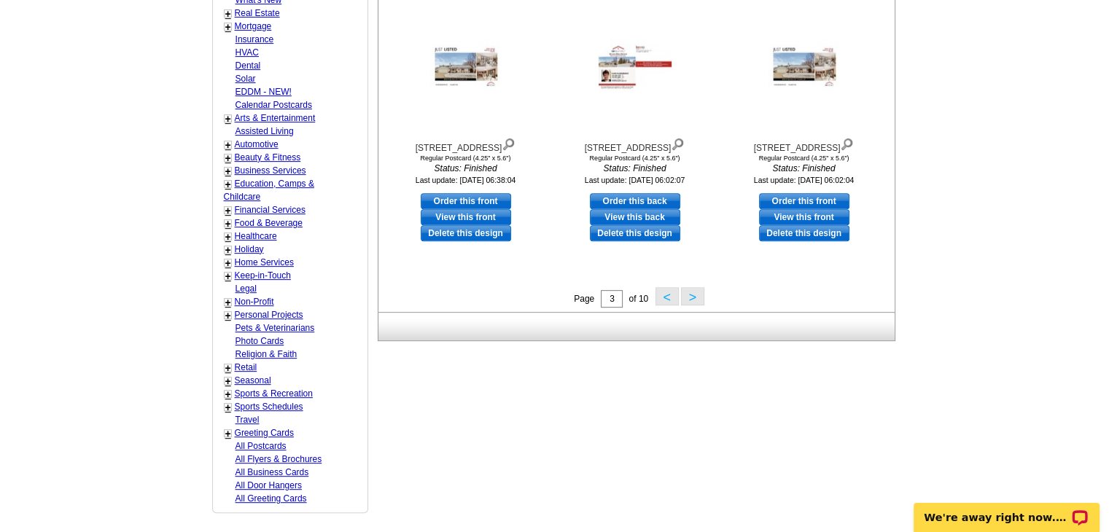
click at [689, 298] on button ">" at bounding box center [692, 296] width 23 height 18
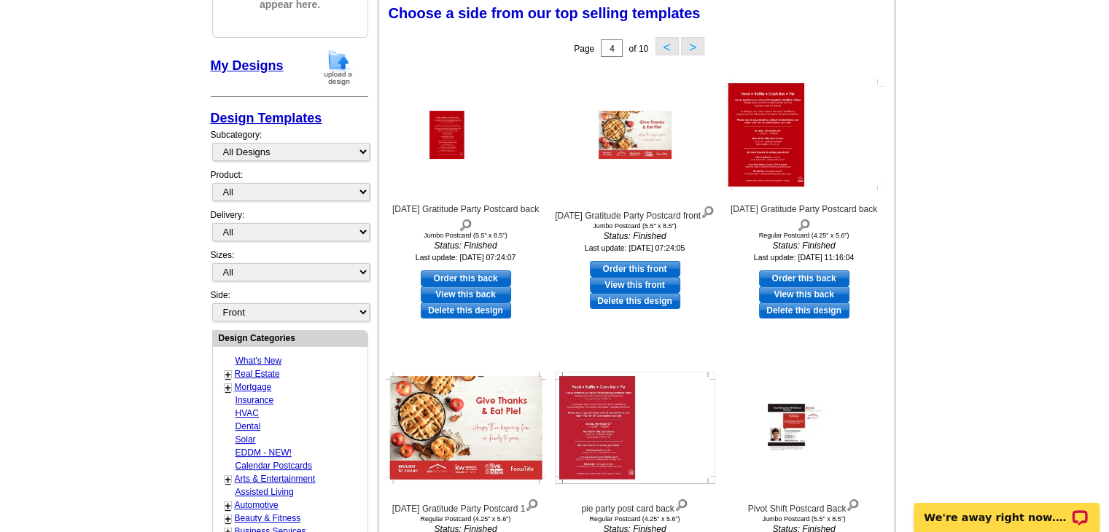
scroll to position [215, 0]
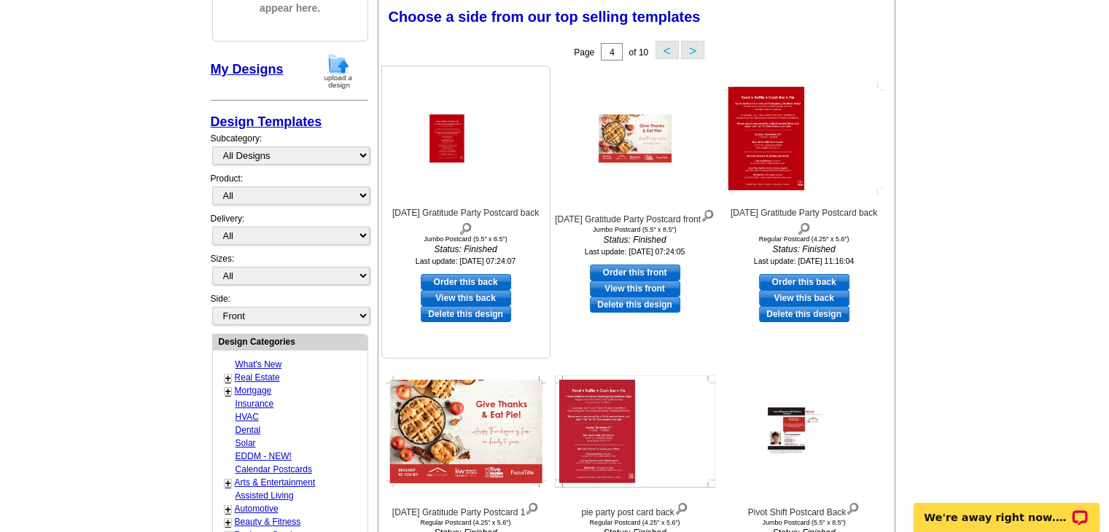
click at [462, 302] on link "View this back" at bounding box center [466, 298] width 90 height 16
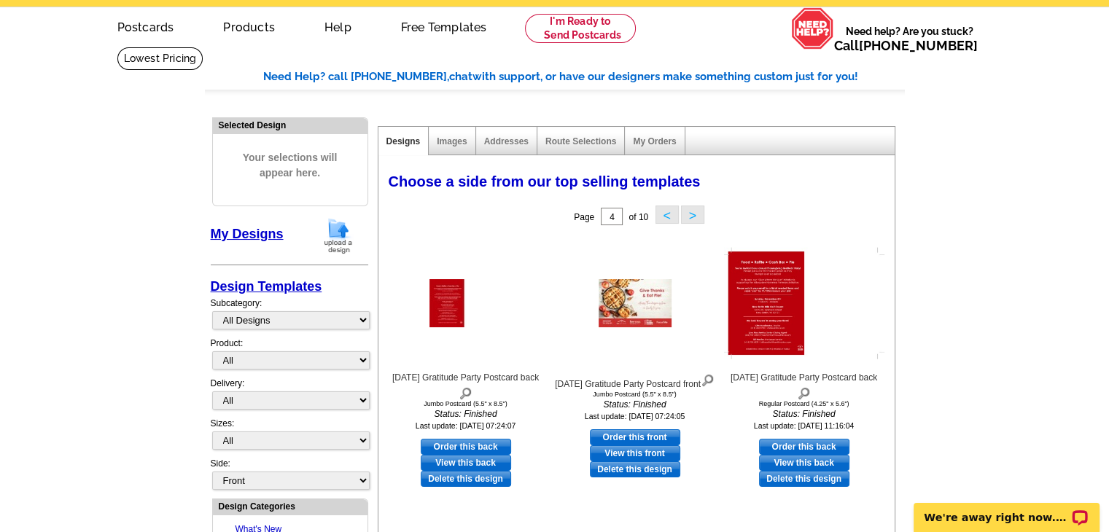
scroll to position [0, 0]
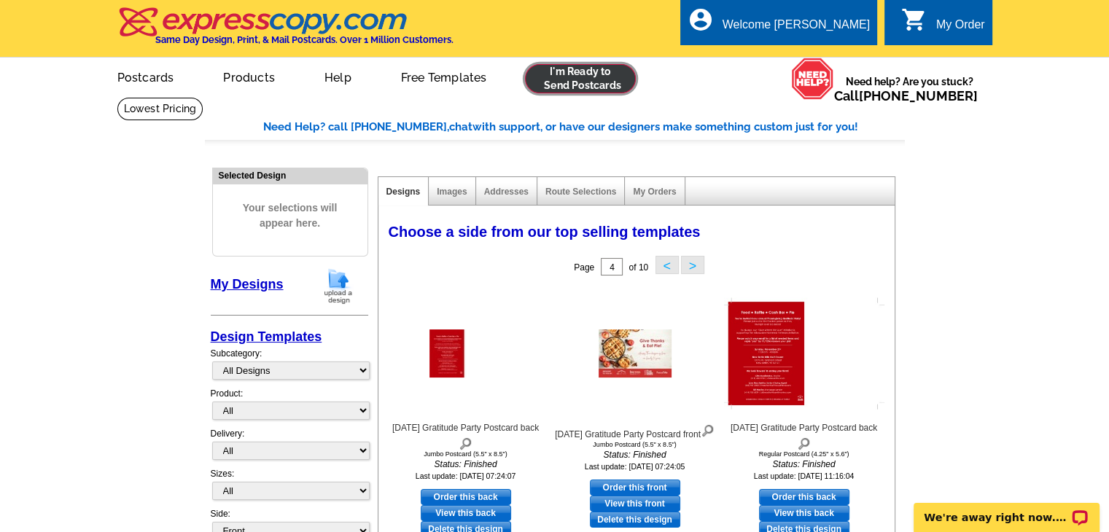
click at [589, 77] on link at bounding box center [581, 78] width 112 height 29
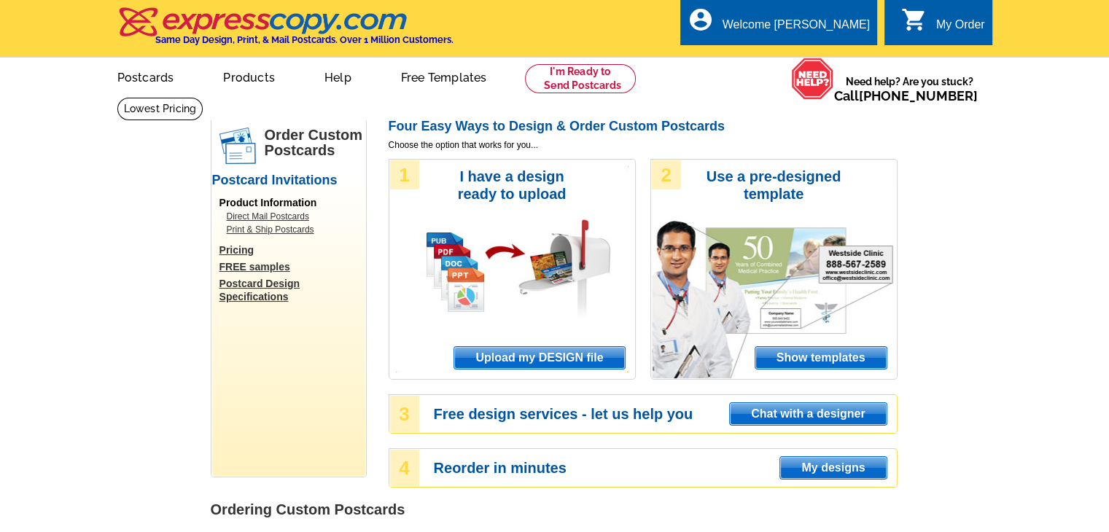
click at [541, 360] on span "Upload my DESIGN file" at bounding box center [539, 358] width 170 height 22
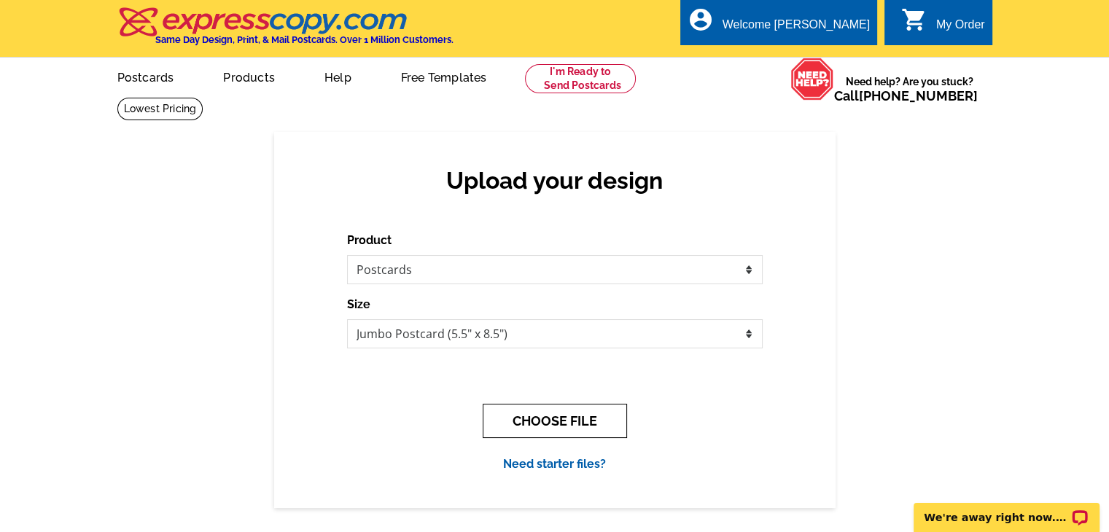
click at [557, 426] on button "CHOOSE FILE" at bounding box center [555, 421] width 144 height 34
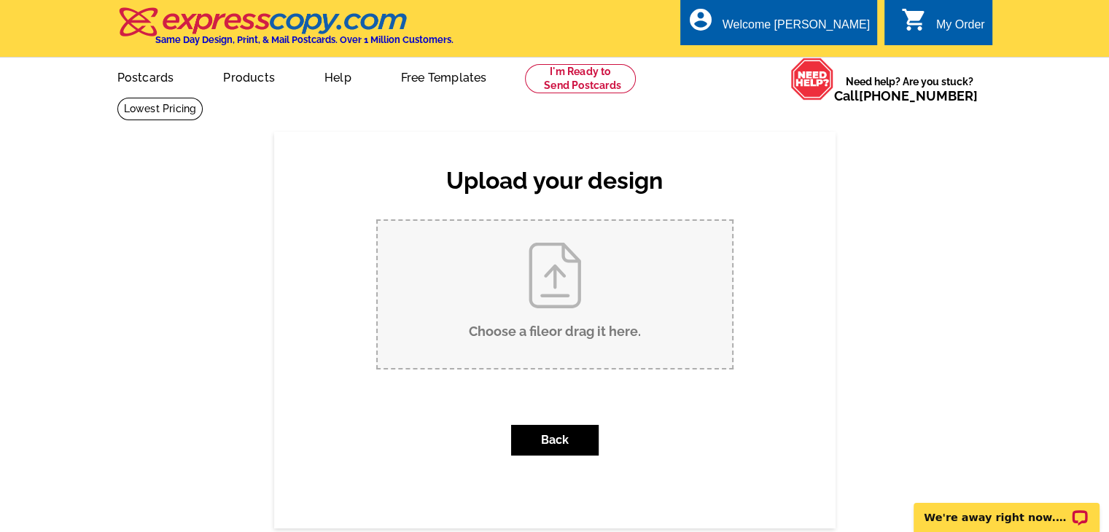
click at [552, 280] on input "Choose a file or drag it here ." at bounding box center [555, 294] width 354 height 147
type input "C:\fakepath\Packer Pie Party Postcard Front 2025.pdf"
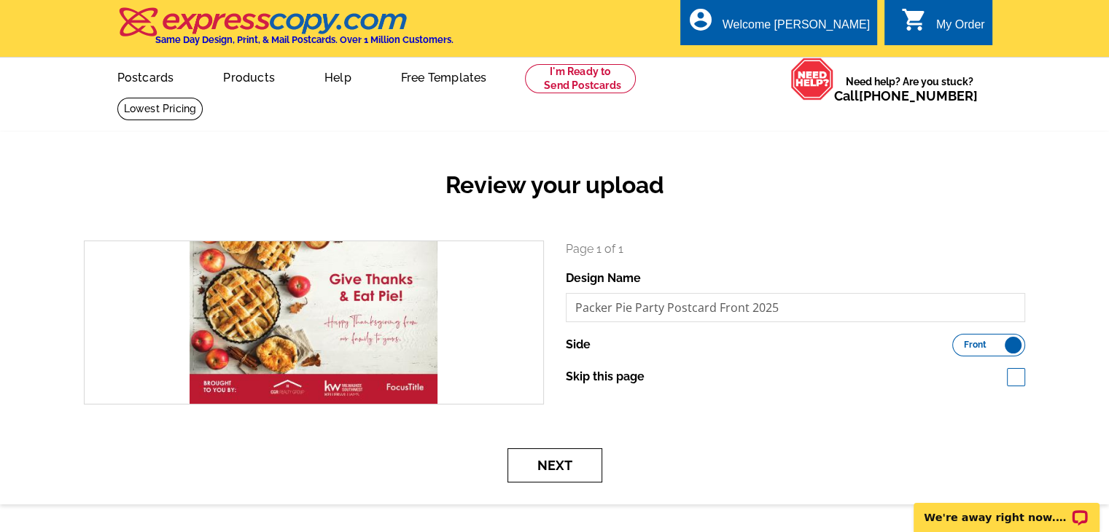
click at [564, 466] on button "Next" at bounding box center [554, 465] width 95 height 34
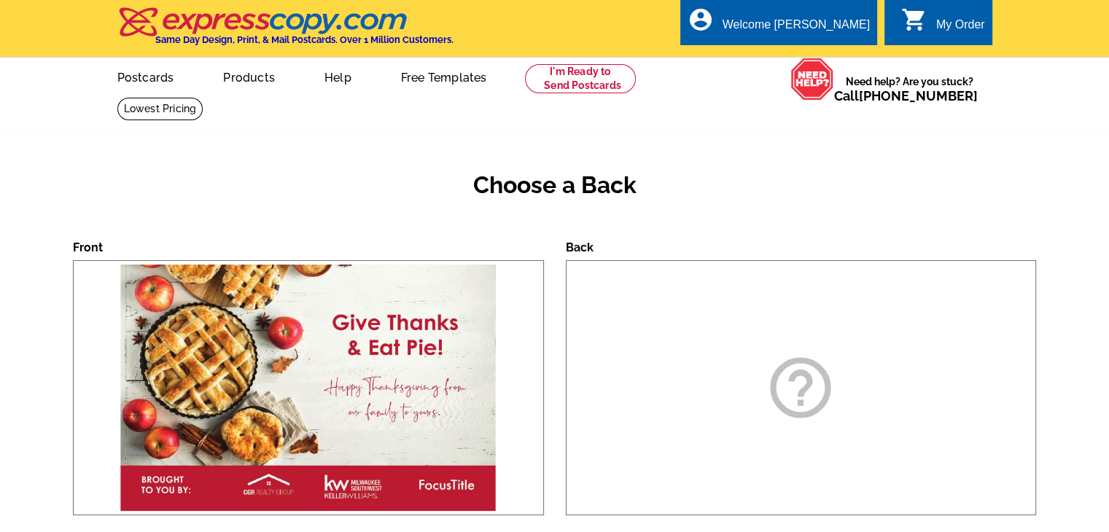
click at [818, 386] on icon "help_outline" at bounding box center [800, 387] width 73 height 73
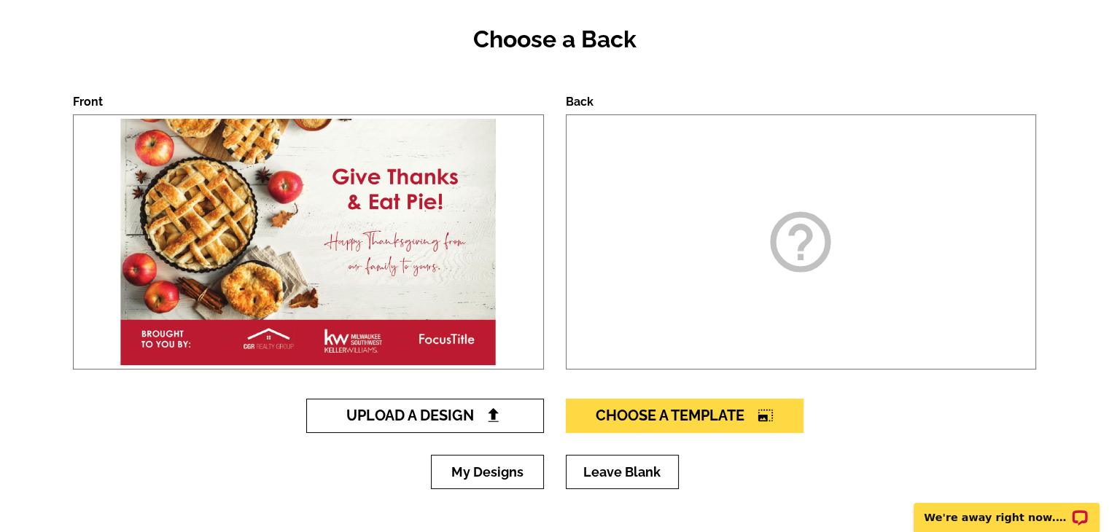
click at [433, 417] on span "Upload A Design" at bounding box center [424, 415] width 157 height 17
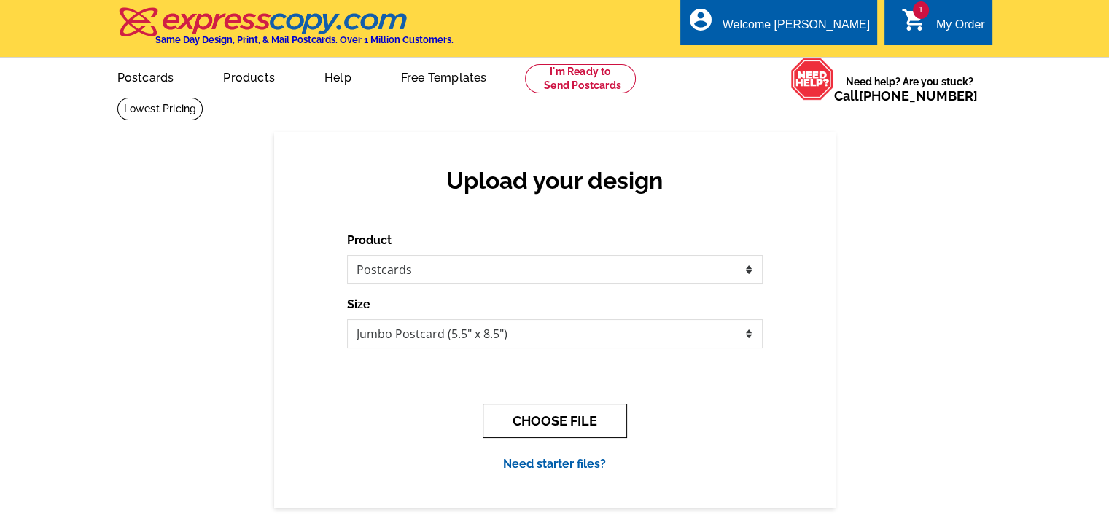
click at [554, 416] on button "CHOOSE FILE" at bounding box center [555, 421] width 144 height 34
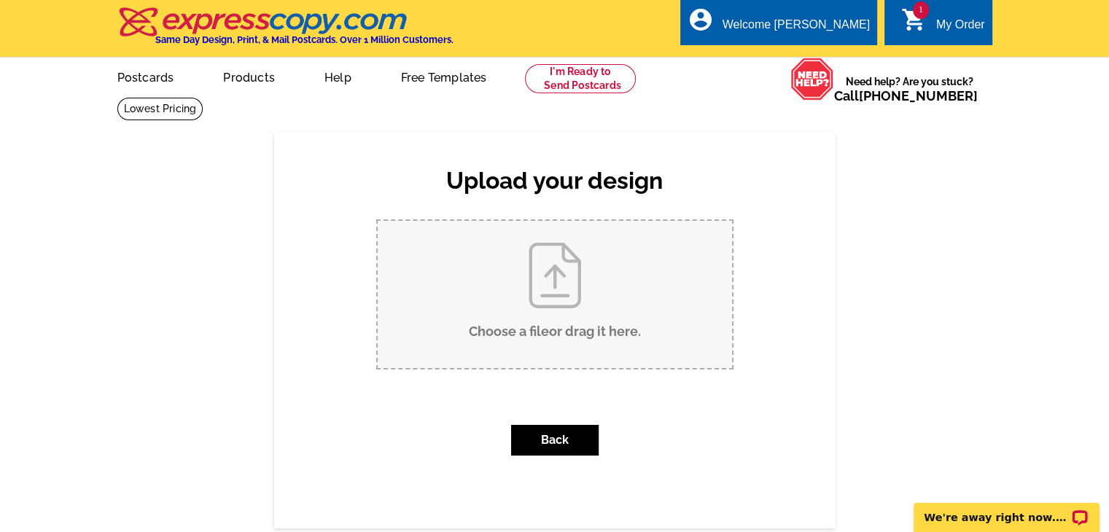
click at [559, 276] on input "Choose a file or drag it here ." at bounding box center [555, 294] width 354 height 147
type input "C:\fakepath\Packer Pie Party Postcard Back 2025.pdf"
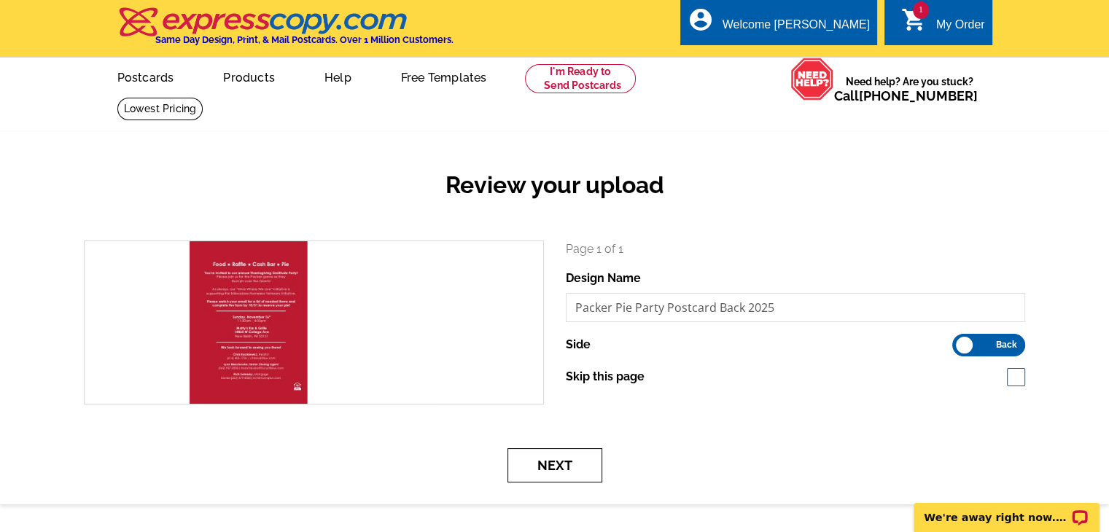
click at [556, 464] on button "Next" at bounding box center [554, 465] width 95 height 34
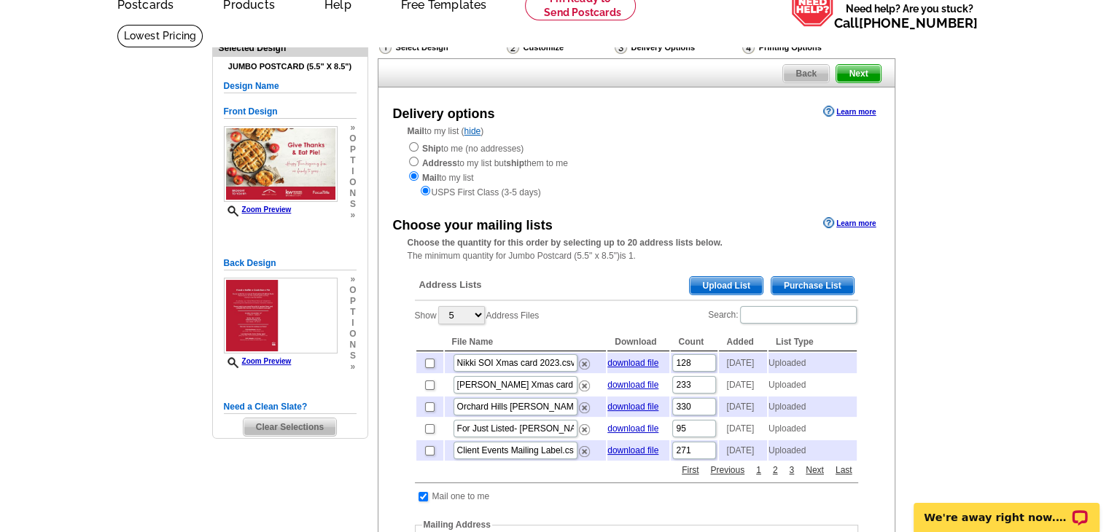
click at [292, 431] on span "Clear Selections" at bounding box center [290, 426] width 93 height 17
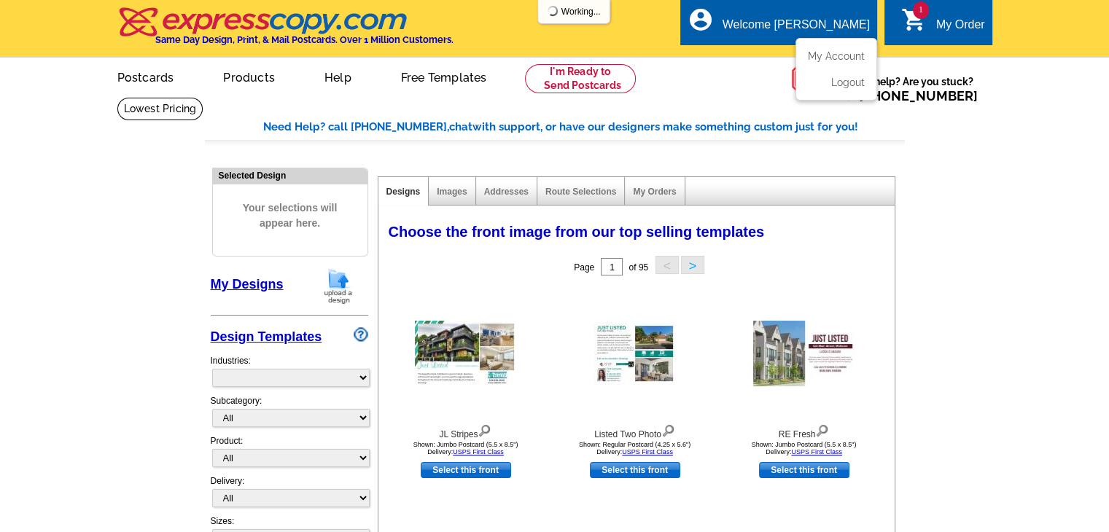
select select "785"
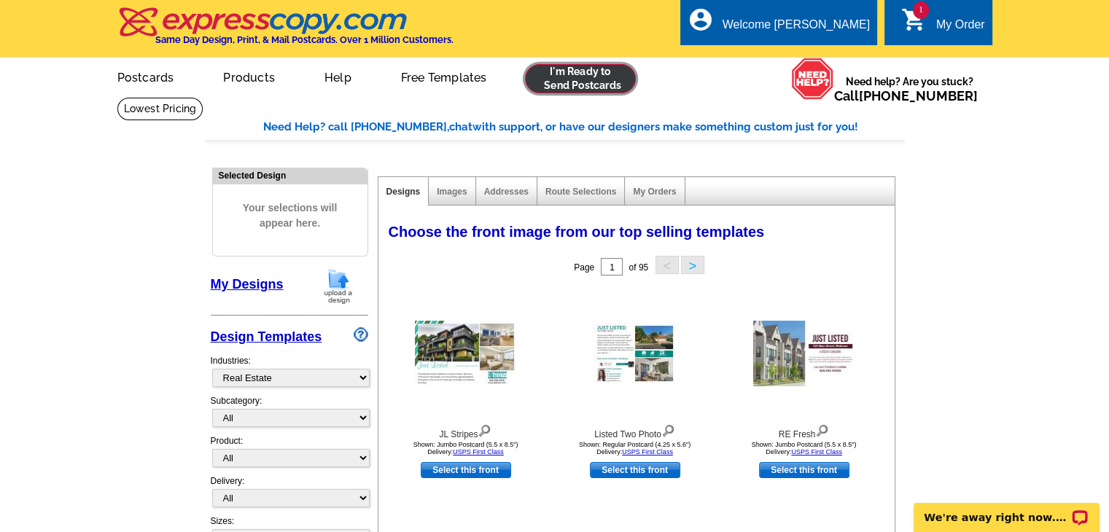
click at [592, 82] on link at bounding box center [581, 78] width 112 height 29
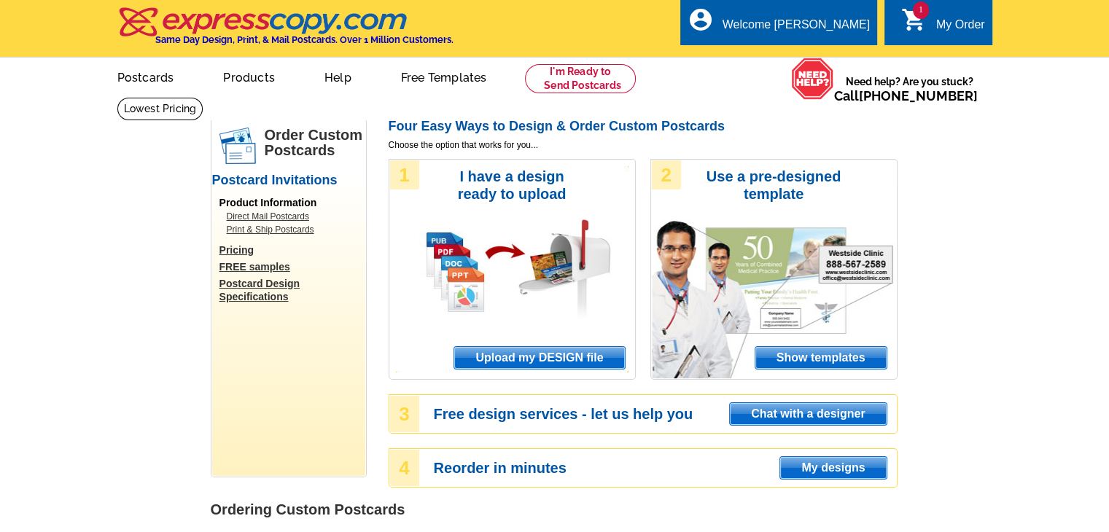
click at [531, 365] on span "Upload my DESIGN file" at bounding box center [539, 358] width 170 height 22
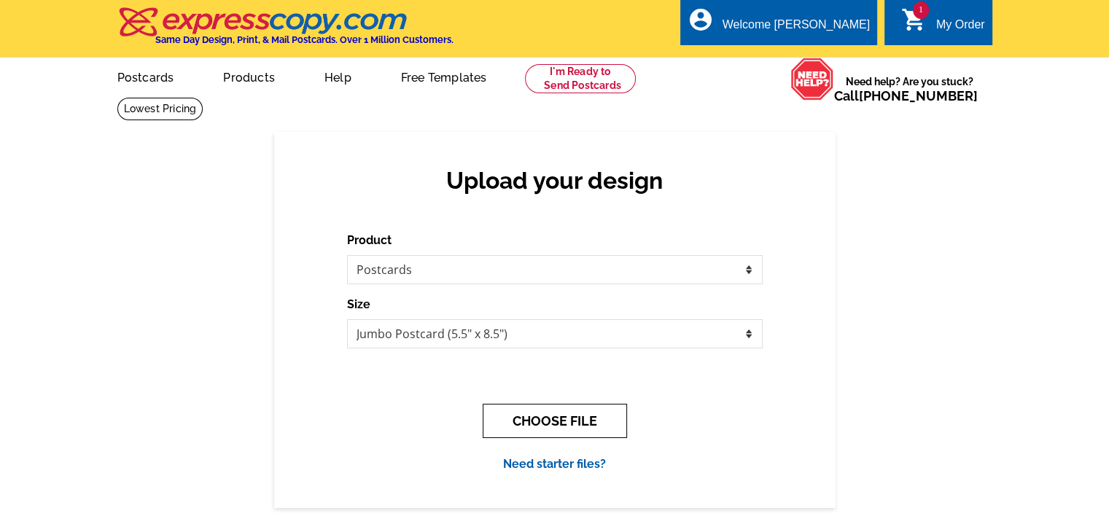
click at [550, 418] on button "CHOOSE FILE" at bounding box center [555, 421] width 144 height 34
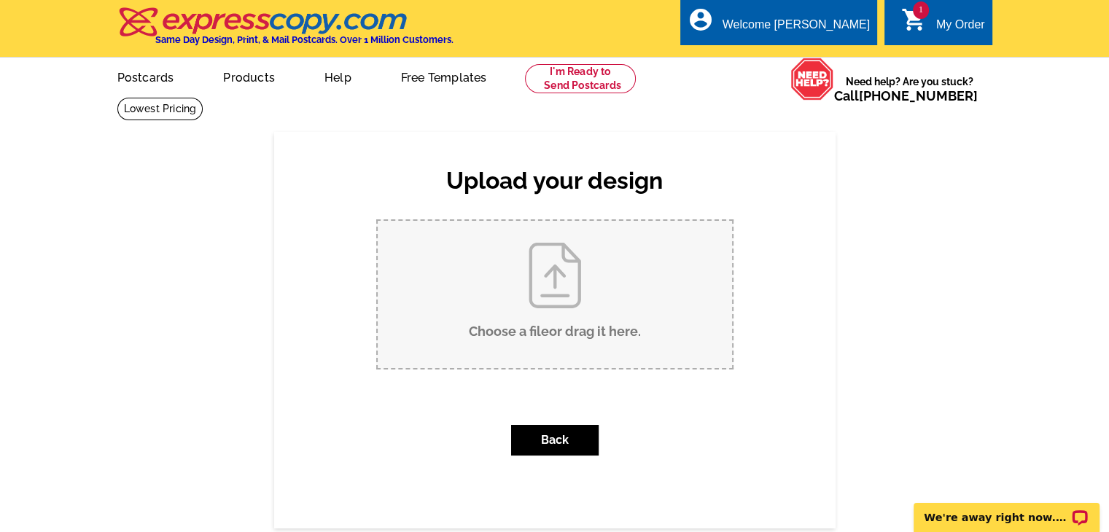
click at [554, 278] on input "Choose a file or drag it here ." at bounding box center [555, 294] width 354 height 147
type input "C:\fakepath\Packer Pie Party Postcard Back 2025.pdf"
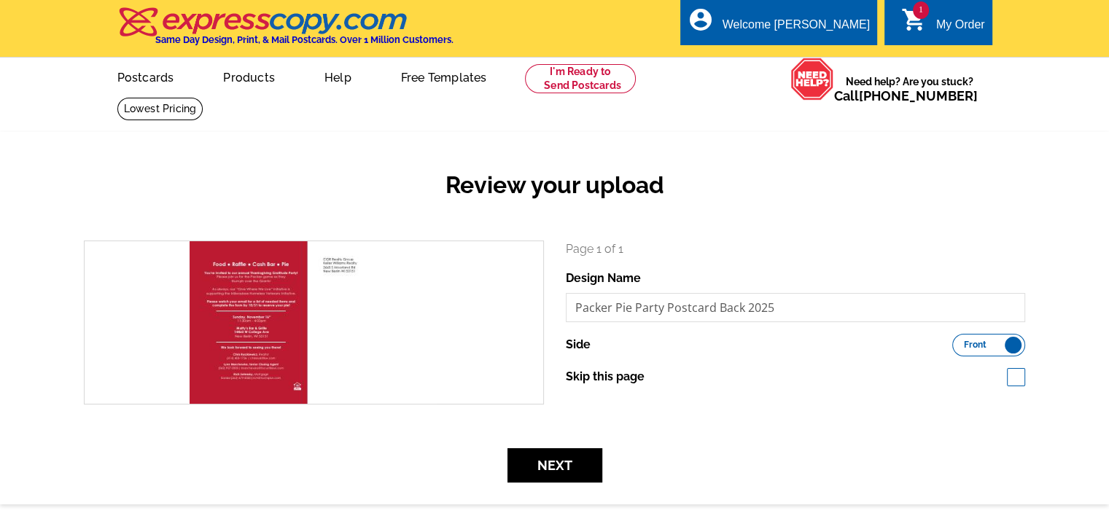
click at [1006, 345] on label "Front Back" at bounding box center [988, 345] width 73 height 23
click at [959, 341] on input "Front Back" at bounding box center [959, 341] width 0 height 0
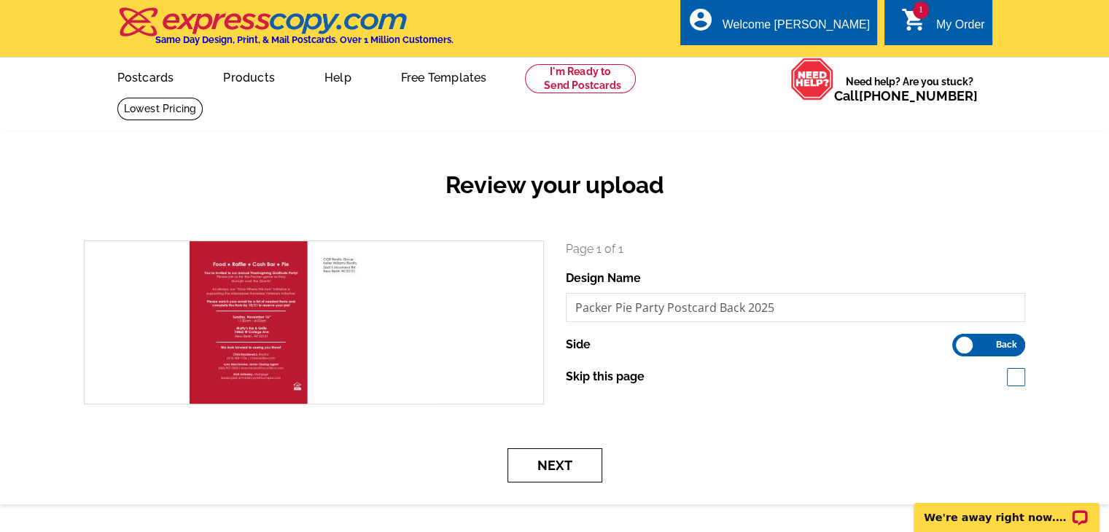
click at [551, 467] on button "Next" at bounding box center [554, 465] width 95 height 34
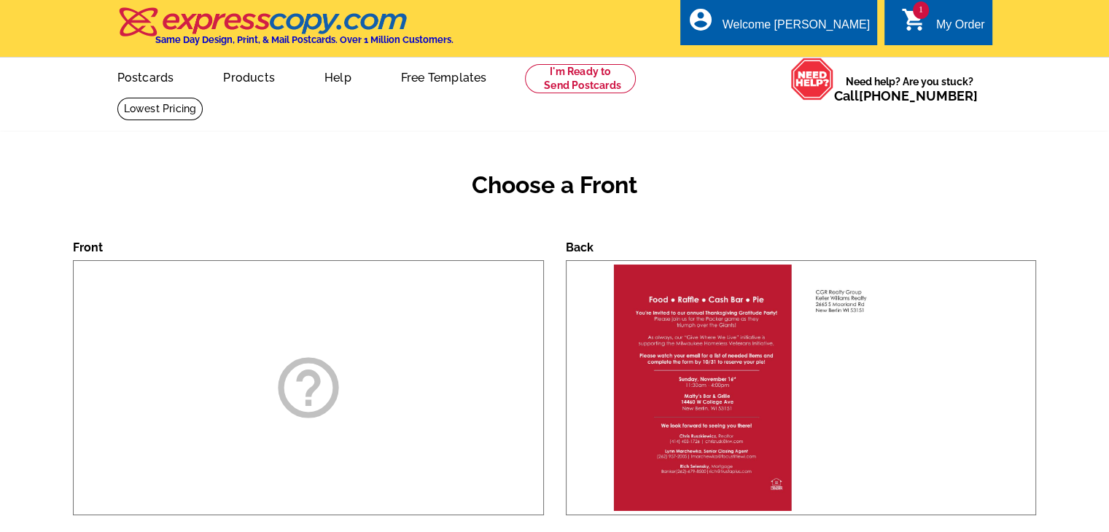
click at [309, 383] on icon "help_outline" at bounding box center [308, 387] width 73 height 73
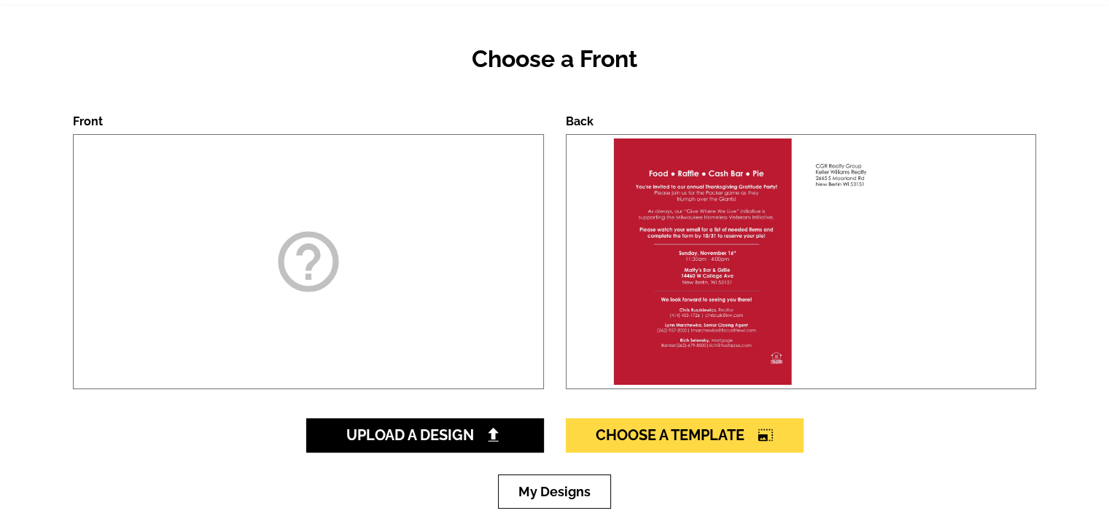
scroll to position [146, 0]
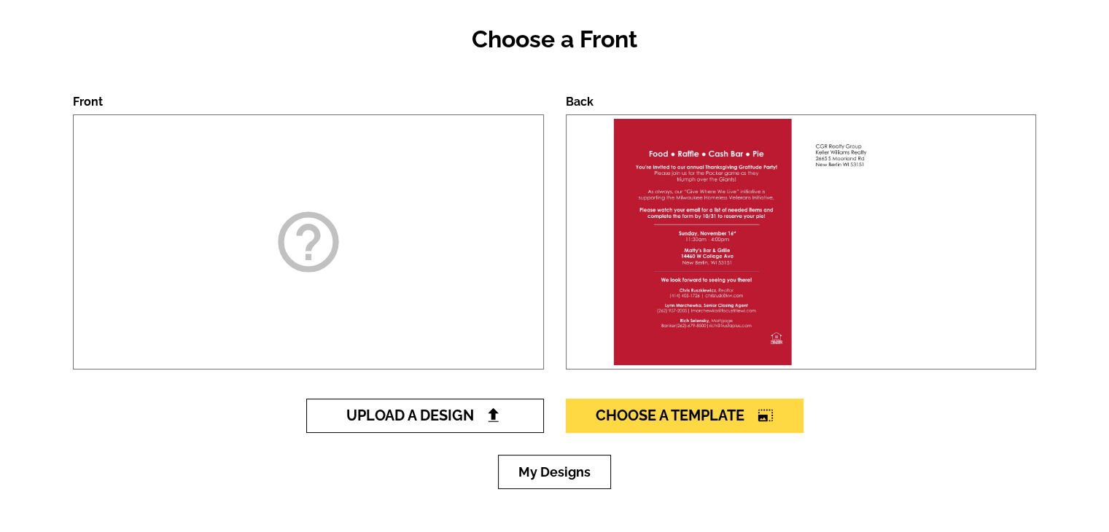
click at [349, 414] on span "Upload A Design" at bounding box center [424, 415] width 157 height 17
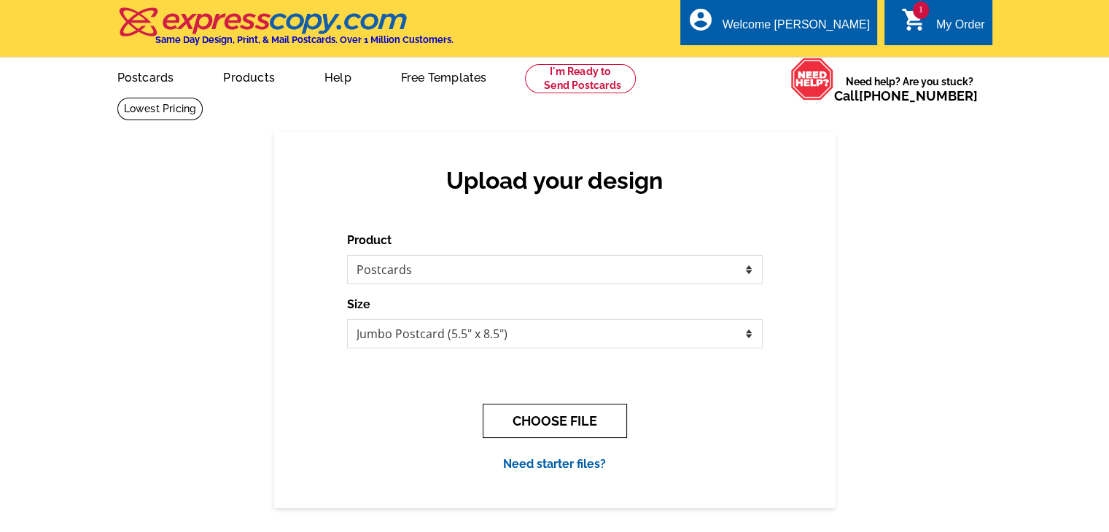
click at [558, 422] on button "CHOOSE FILE" at bounding box center [555, 421] width 144 height 34
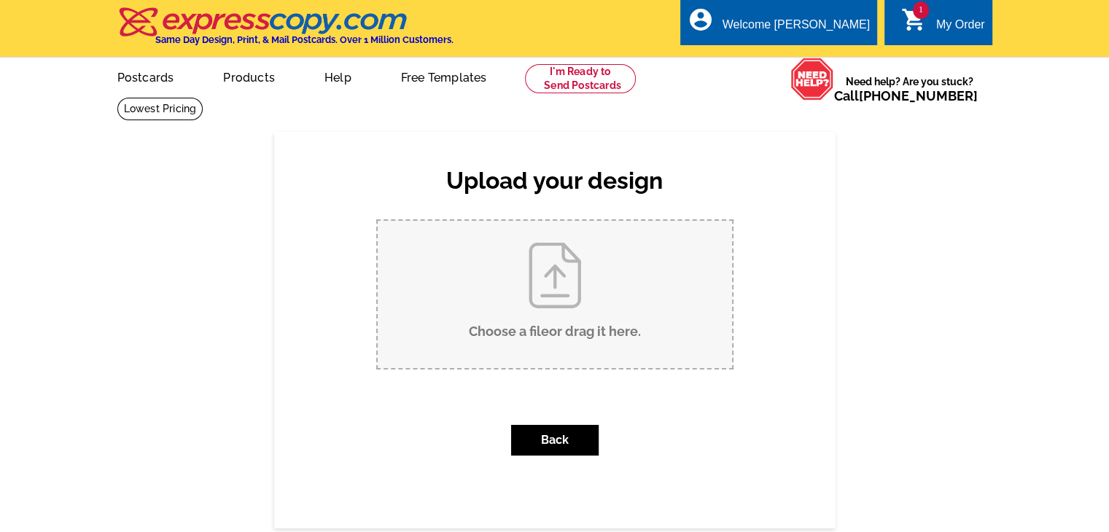
click at [568, 288] on input "Choose a file or drag it here ." at bounding box center [555, 294] width 354 height 147
type input "C:\fakepath\Packer Pie Party Postcard Front 2025.pdf"
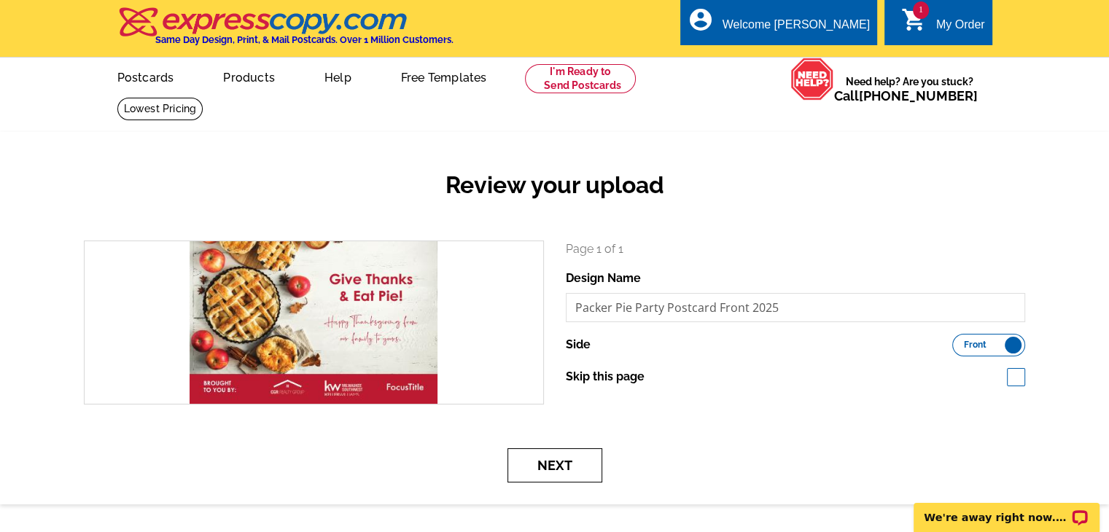
click at [561, 467] on button "Next" at bounding box center [554, 465] width 95 height 34
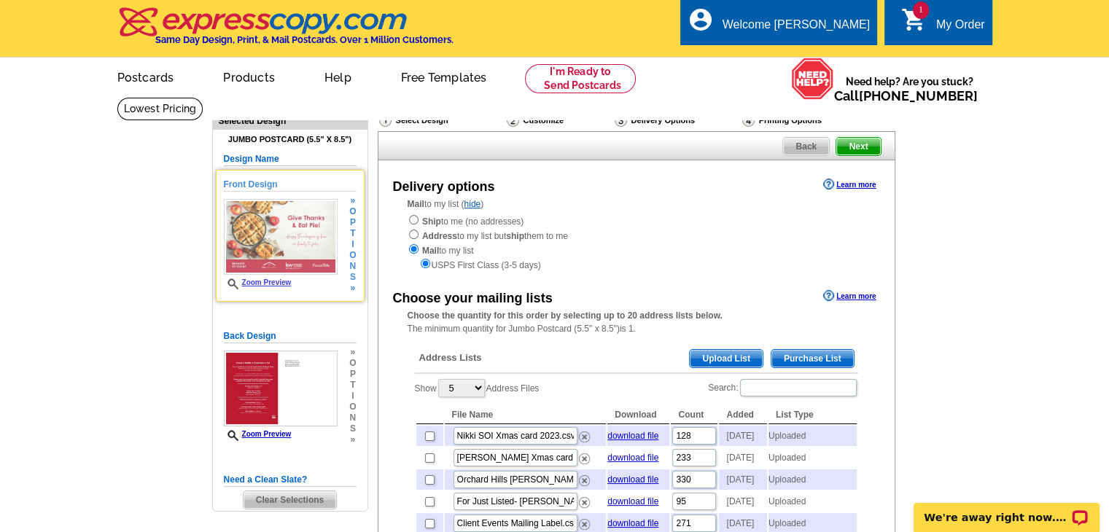
click at [266, 284] on link "Zoom Preview" at bounding box center [258, 283] width 68 height 8
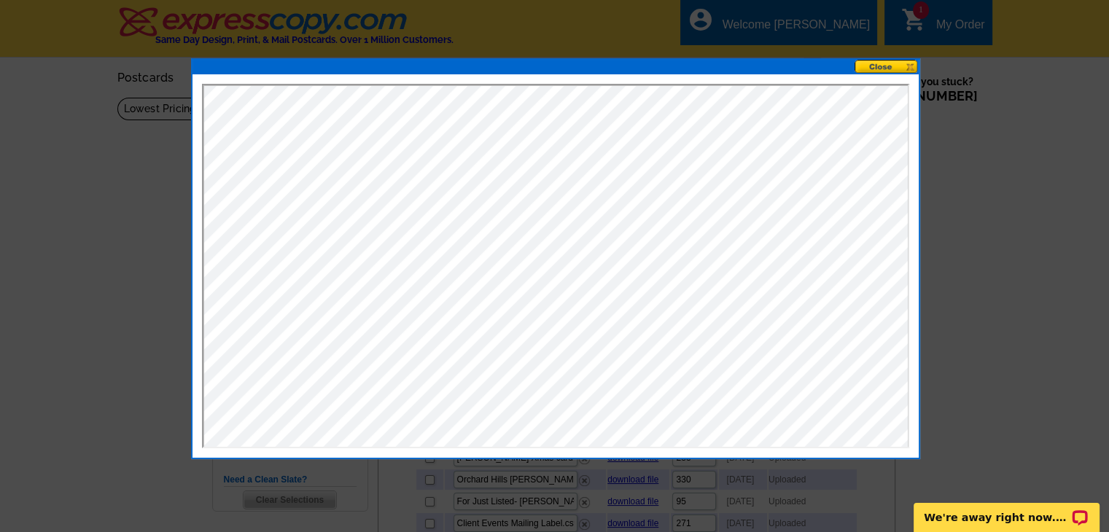
click at [890, 66] on button at bounding box center [886, 67] width 64 height 14
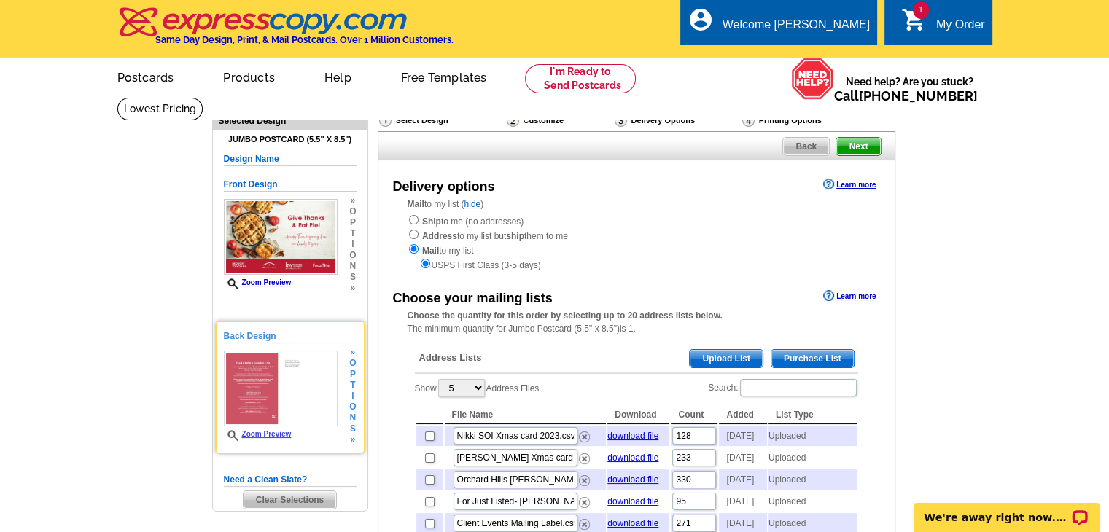
click at [271, 435] on link "Zoom Preview" at bounding box center [258, 434] width 68 height 8
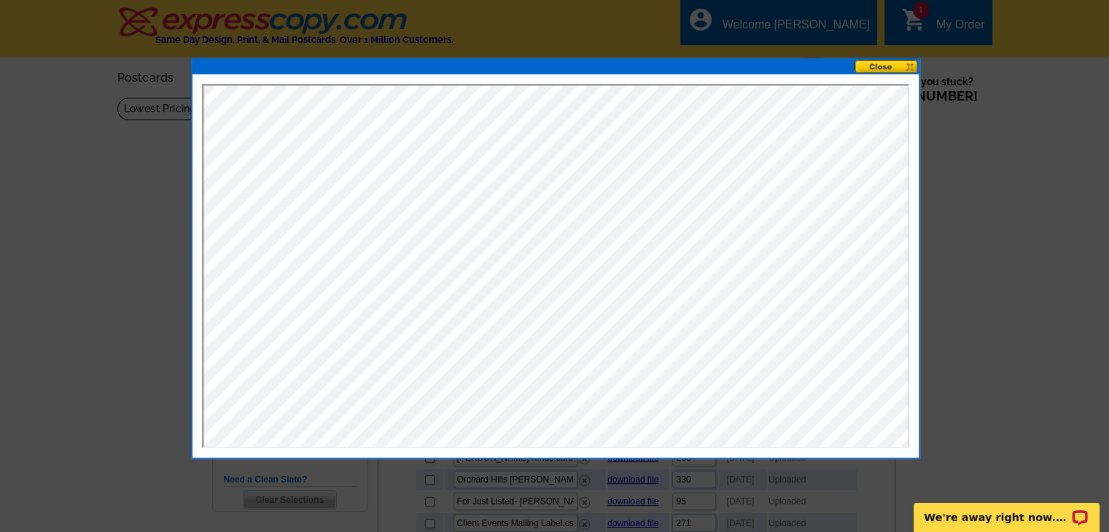
click at [884, 62] on button at bounding box center [886, 67] width 64 height 14
